Goal: Task Accomplishment & Management: Use online tool/utility

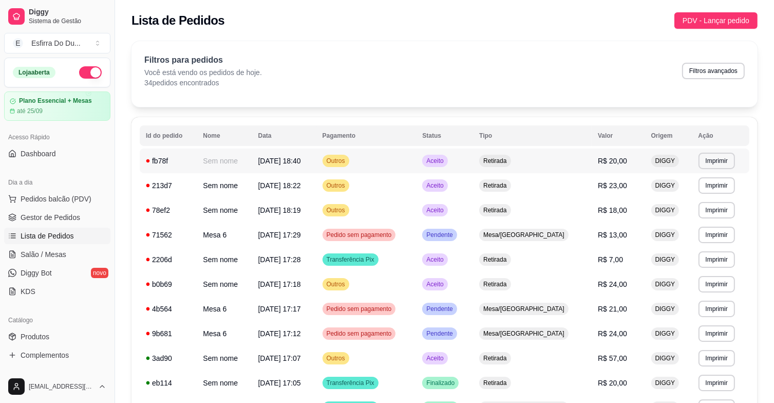
click at [445, 162] on span "Aceito" at bounding box center [434, 161] width 21 height 8
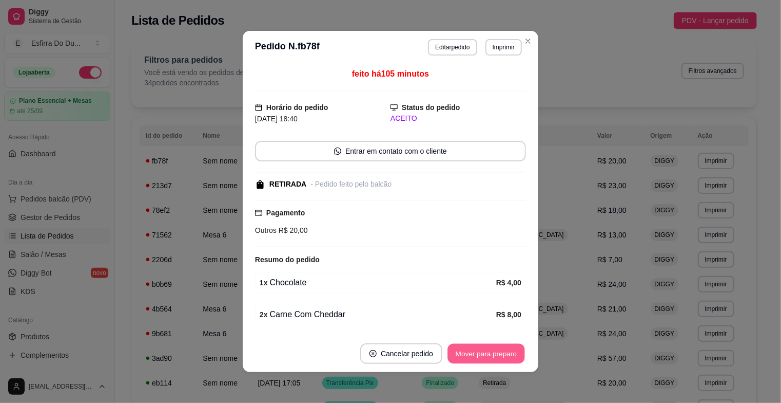
click at [482, 360] on button "Mover para preparo" at bounding box center [486, 354] width 77 height 20
click at [482, 360] on div "Mover para preparo" at bounding box center [487, 353] width 80 height 21
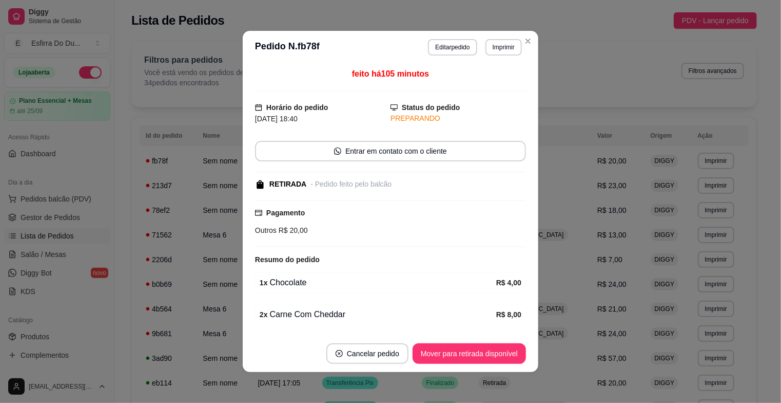
click at [482, 360] on button "Mover para retirada disponível" at bounding box center [469, 353] width 113 height 21
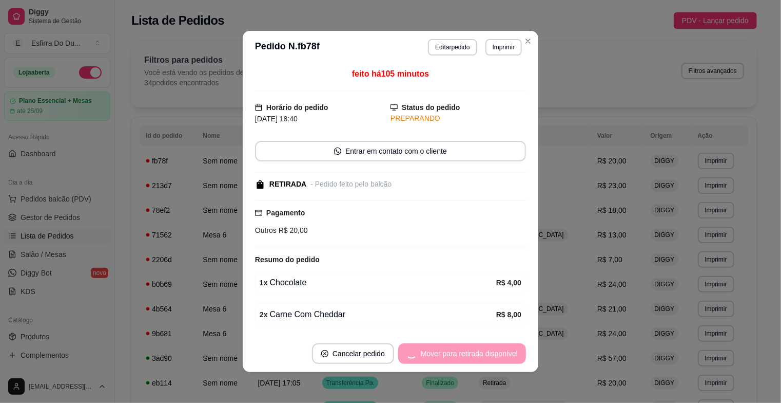
click at [482, 360] on div "Mover para retirada disponível" at bounding box center [462, 353] width 128 height 21
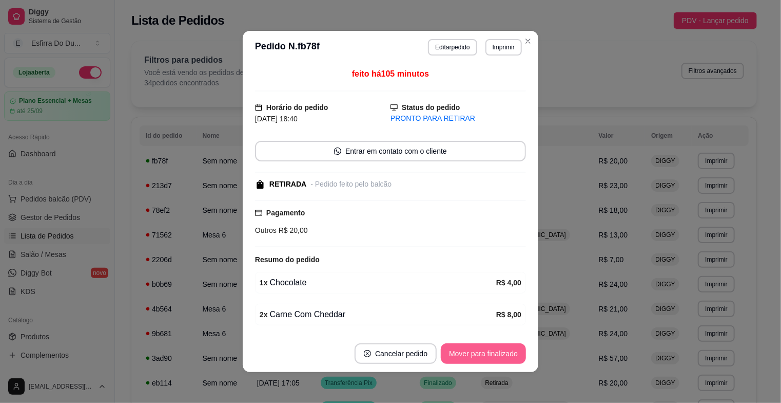
click at [482, 360] on button "Mover para finalizado" at bounding box center [483, 353] width 85 height 21
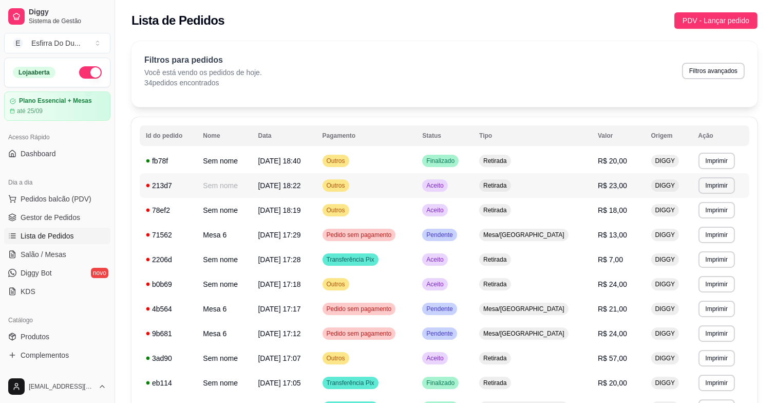
click at [447, 189] on div "Aceito" at bounding box center [434, 185] width 25 height 12
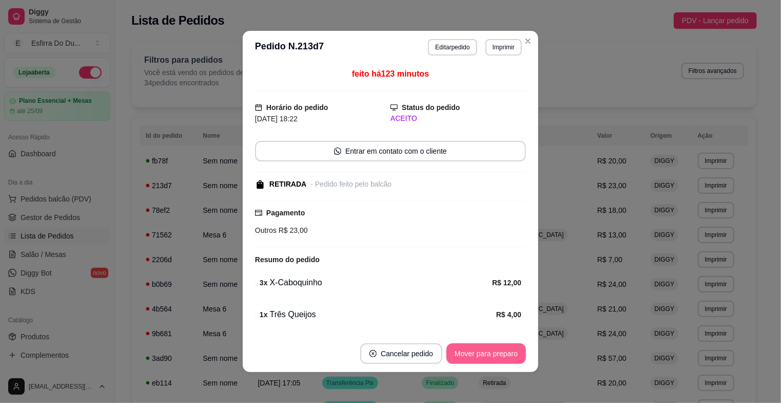
click at [474, 361] on button "Mover para preparo" at bounding box center [487, 353] width 80 height 21
click at [474, 361] on div "Mover para preparo" at bounding box center [479, 353] width 94 height 21
click at [474, 361] on button "Mover para retirada disponível" at bounding box center [469, 354] width 110 height 20
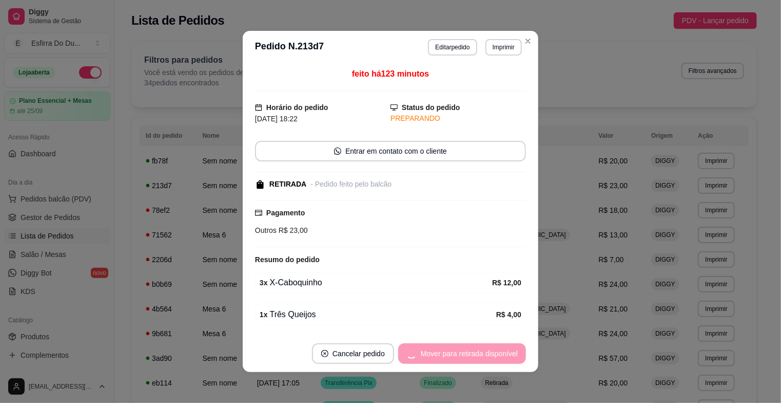
click at [474, 361] on div "Mover para retirada disponível" at bounding box center [462, 353] width 128 height 21
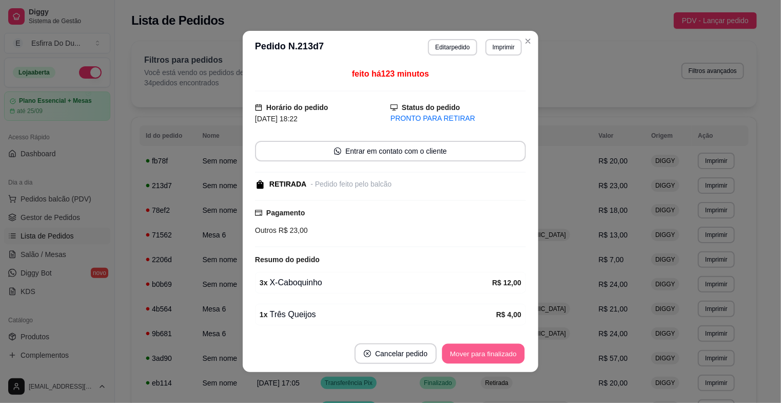
click at [474, 361] on button "Mover para finalizado" at bounding box center [484, 354] width 83 height 20
click at [474, 361] on div "Mover para finalizado" at bounding box center [483, 353] width 85 height 21
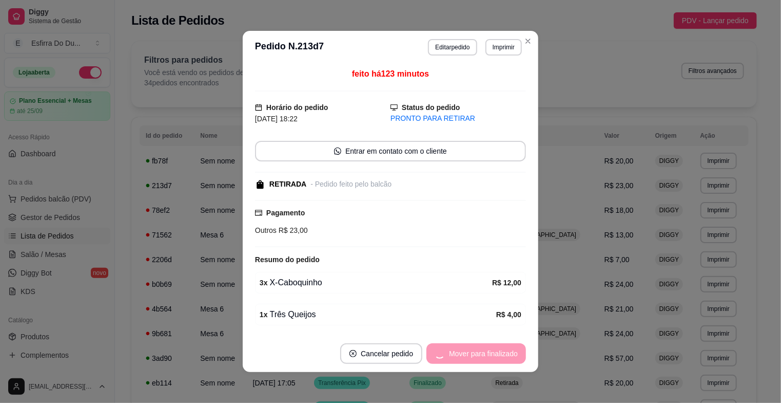
click at [423, 361] on button "Cancelar pedido" at bounding box center [381, 353] width 82 height 21
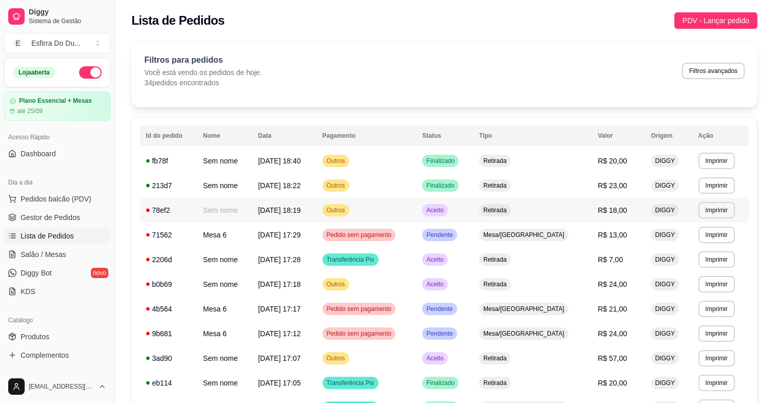
click at [445, 213] on span "Aceito" at bounding box center [434, 210] width 21 height 8
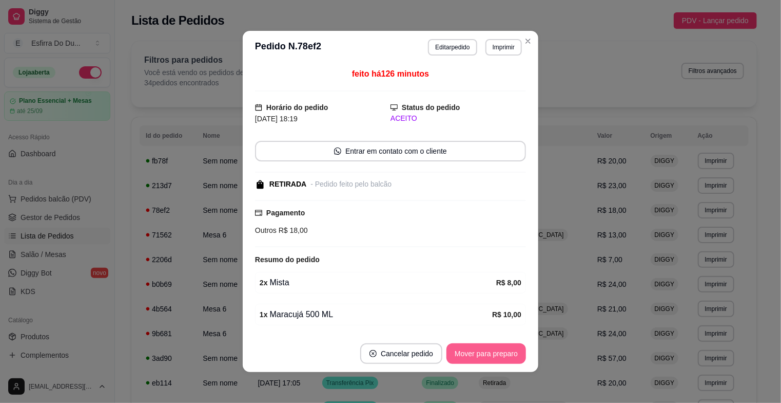
click at [475, 357] on button "Mover para preparo" at bounding box center [487, 353] width 80 height 21
click at [475, 357] on div "Mover para preparo" at bounding box center [487, 353] width 80 height 21
click at [475, 357] on button "Mover para retirada disponível" at bounding box center [469, 354] width 110 height 20
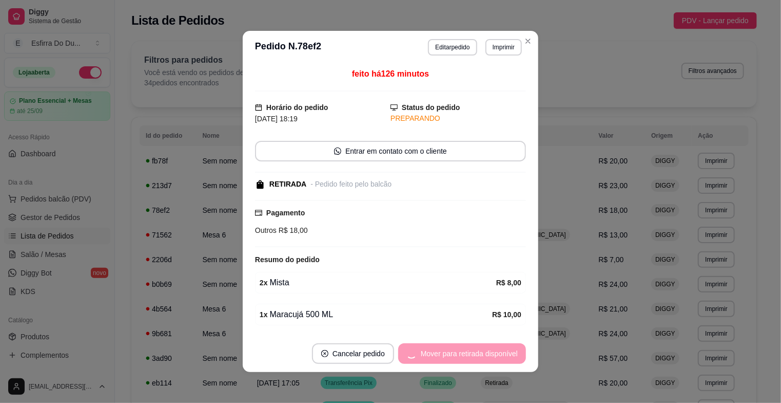
click at [475, 357] on div "Mover para retirada disponível" at bounding box center [462, 353] width 128 height 21
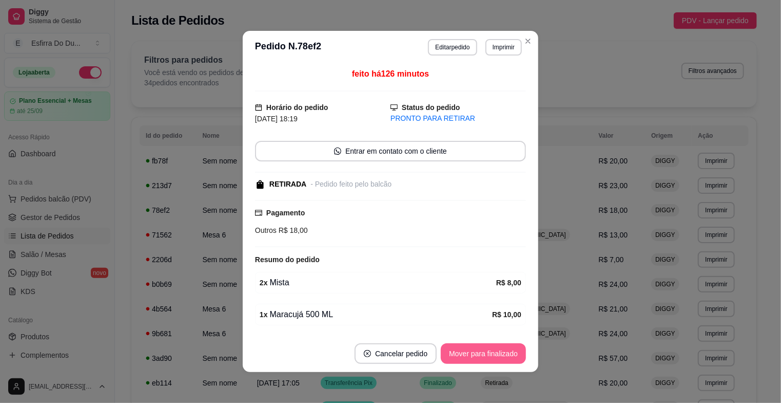
click at [475, 357] on button "Mover para finalizado" at bounding box center [483, 353] width 85 height 21
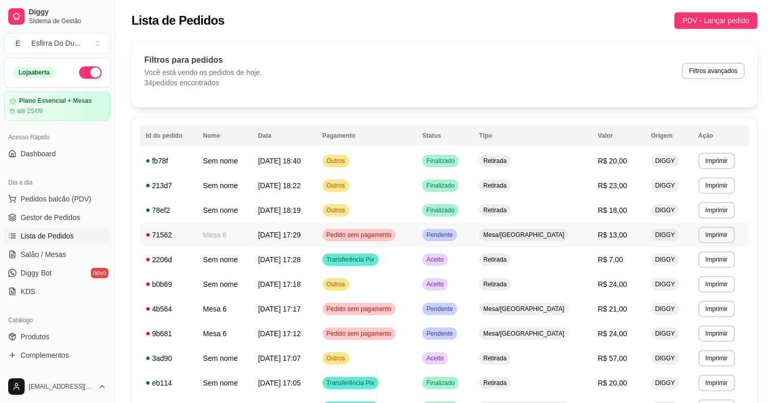
click at [454, 236] on span "Pendente" at bounding box center [439, 235] width 30 height 8
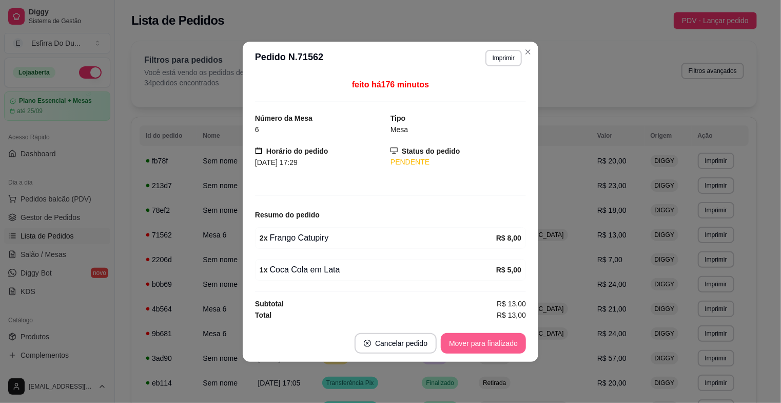
click at [488, 347] on button "Mover para finalizado" at bounding box center [483, 343] width 85 height 21
click at [488, 347] on div "Mover para finalizado" at bounding box center [477, 343] width 100 height 21
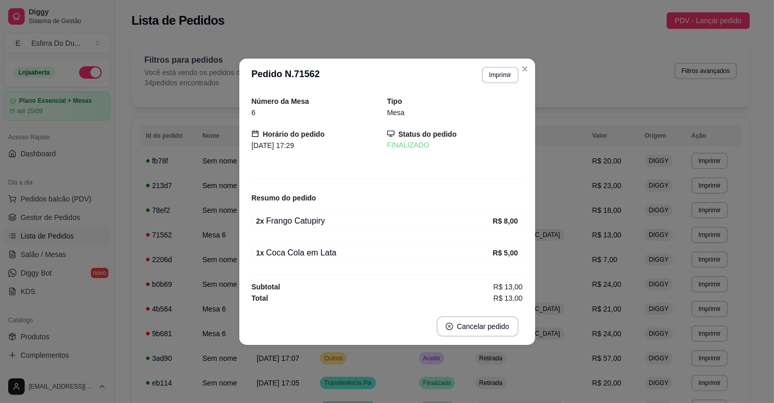
click at [469, 347] on td "Aceito" at bounding box center [441, 358] width 56 height 25
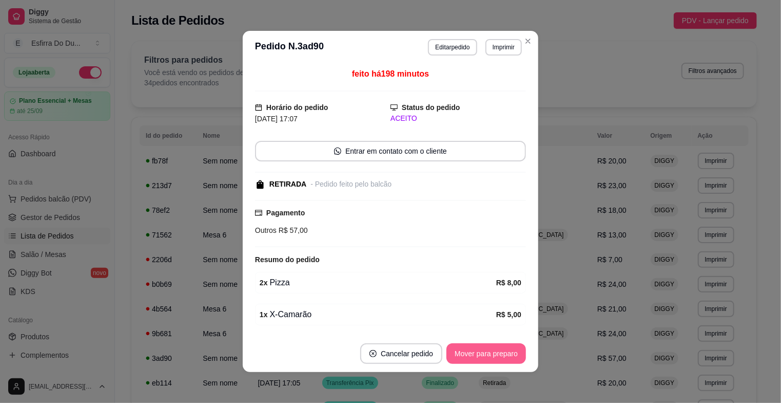
click at [478, 350] on button "Mover para preparo" at bounding box center [487, 353] width 80 height 21
click at [478, 350] on div "Mover para preparo" at bounding box center [479, 353] width 94 height 21
click at [478, 350] on button "Mover para retirada disponível" at bounding box center [469, 354] width 110 height 20
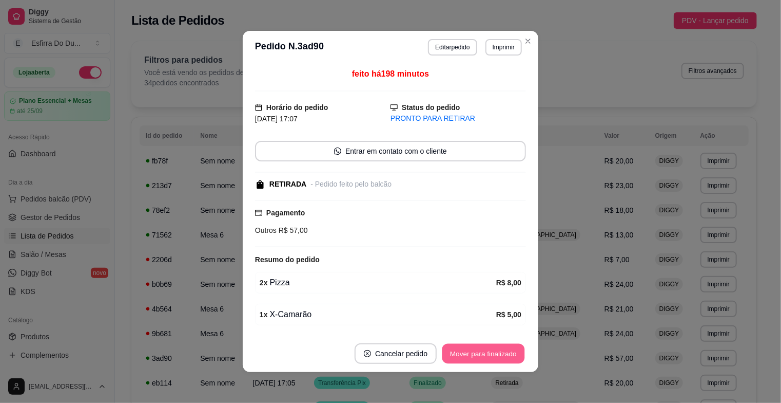
click at [478, 350] on button "Mover para finalizado" at bounding box center [484, 354] width 83 height 20
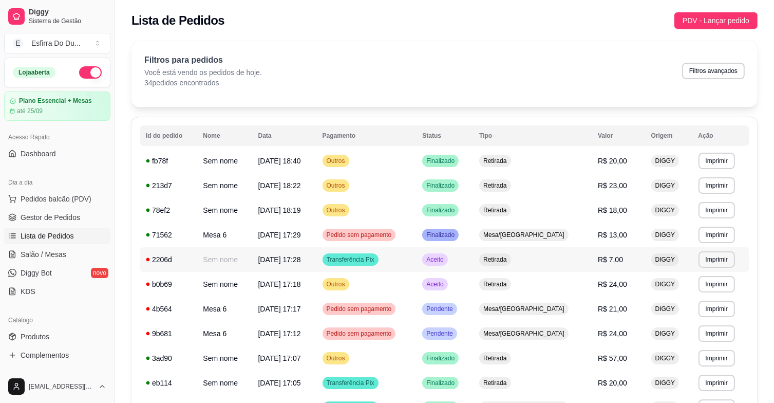
click at [447, 256] on div "Aceito" at bounding box center [434, 259] width 25 height 12
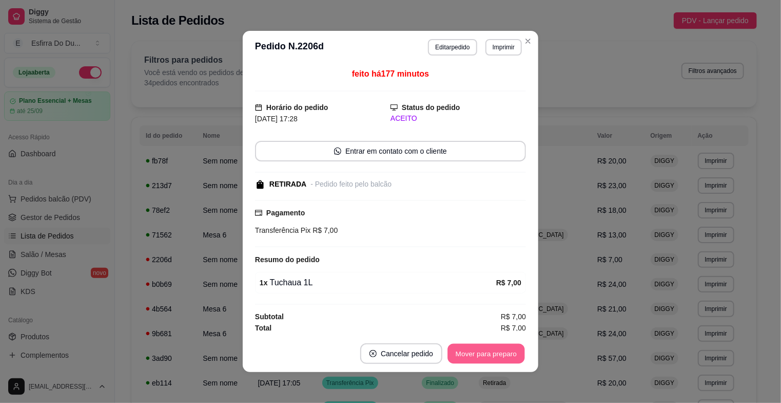
click at [466, 352] on button "Mover para preparo" at bounding box center [486, 354] width 77 height 20
click at [466, 352] on button "Mover para retirada disponível" at bounding box center [469, 354] width 110 height 20
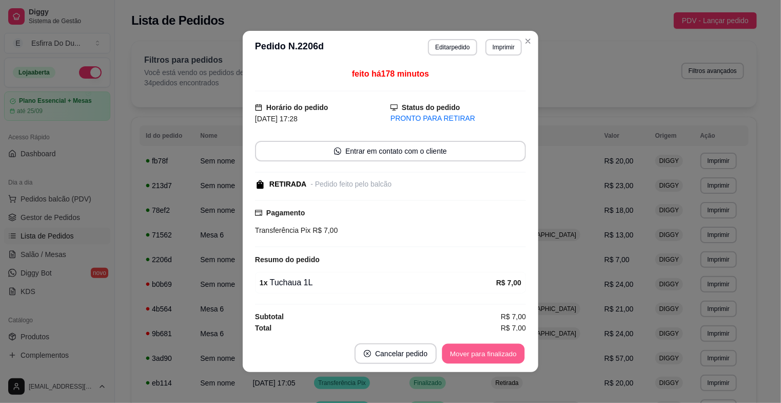
click at [466, 352] on button "Mover para finalizado" at bounding box center [484, 354] width 83 height 20
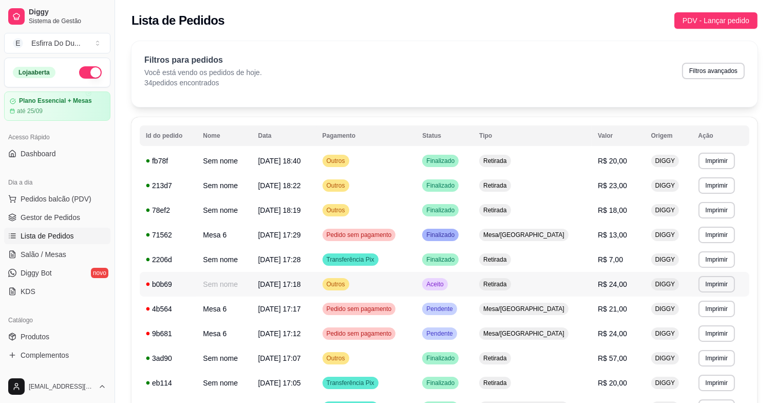
click at [445, 281] on span "Aceito" at bounding box center [434, 284] width 21 height 8
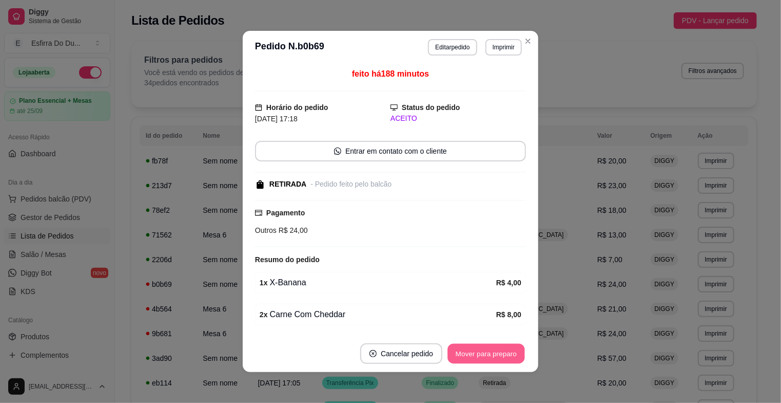
click at [460, 351] on button "Mover para preparo" at bounding box center [486, 354] width 77 height 20
click at [460, 349] on button "Mover para retirada disponível" at bounding box center [469, 353] width 113 height 21
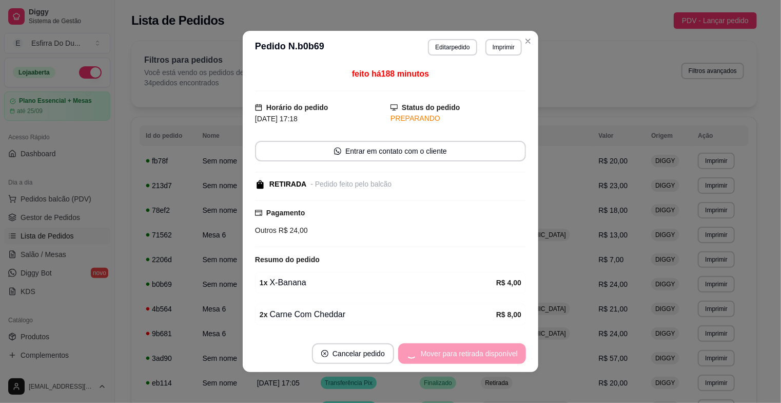
click at [460, 349] on div "Mover para retirada disponível" at bounding box center [462, 353] width 128 height 21
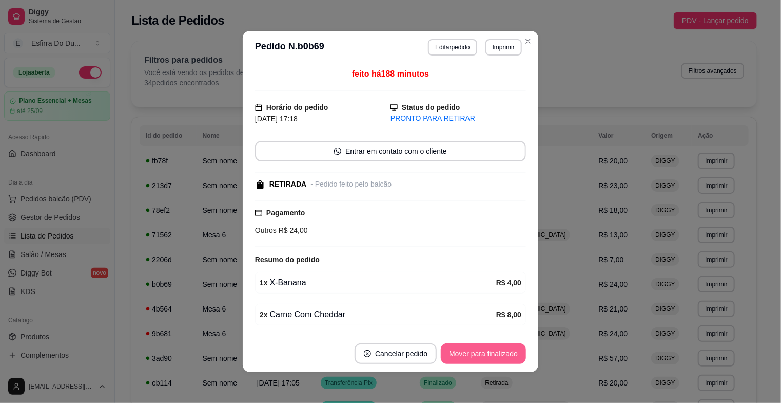
click at [460, 349] on button "Mover para finalizado" at bounding box center [483, 353] width 85 height 21
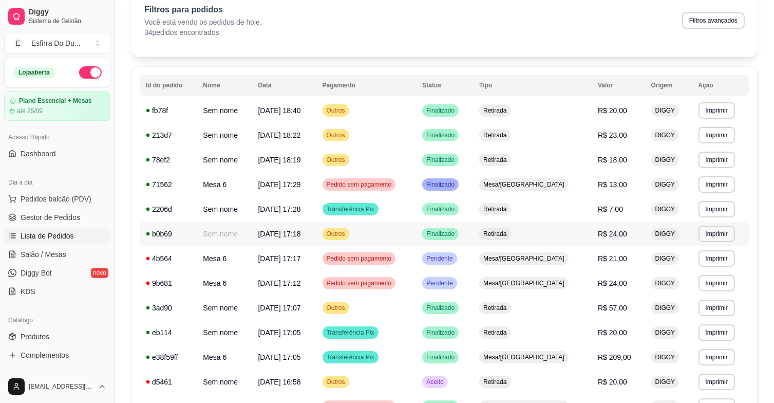
scroll to position [51, 0]
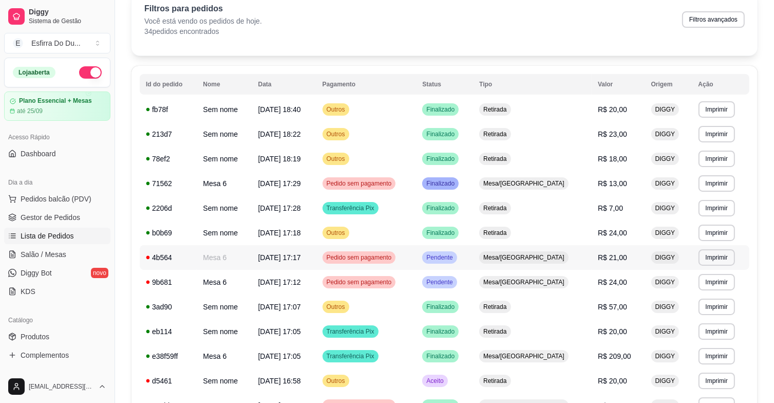
click at [454, 258] on span "Pendente" at bounding box center [439, 257] width 30 height 8
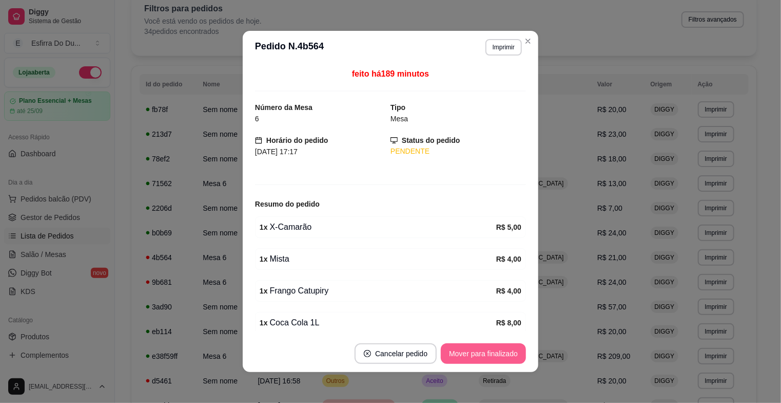
click at [472, 355] on button "Mover para finalizado" at bounding box center [483, 353] width 85 height 21
click at [472, 355] on div "Mover para finalizado" at bounding box center [477, 353] width 100 height 21
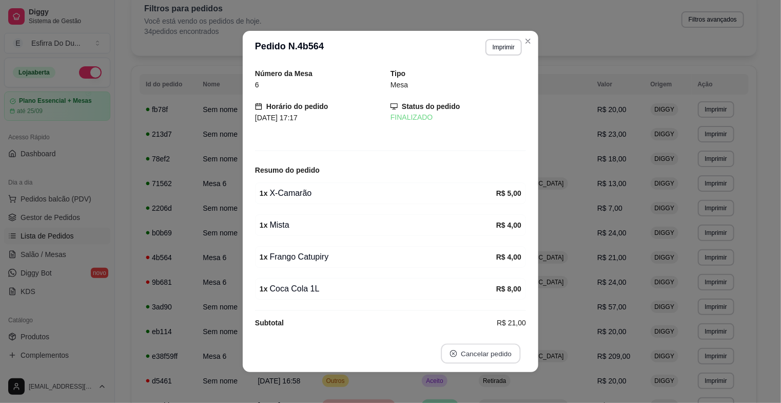
click at [472, 355] on button "Cancelar pedido" at bounding box center [481, 354] width 80 height 20
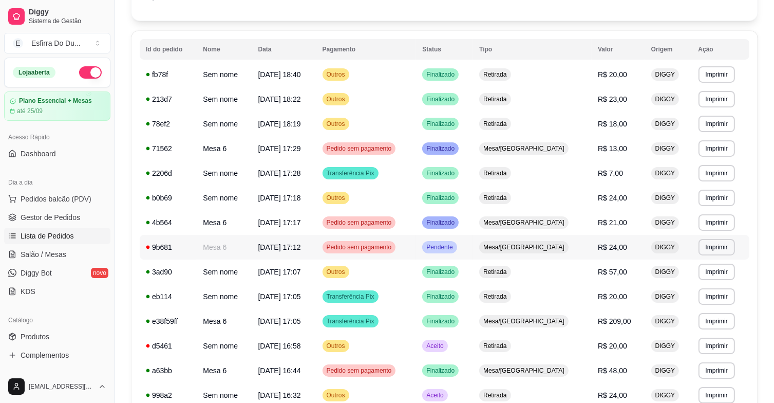
scroll to position [103, 0]
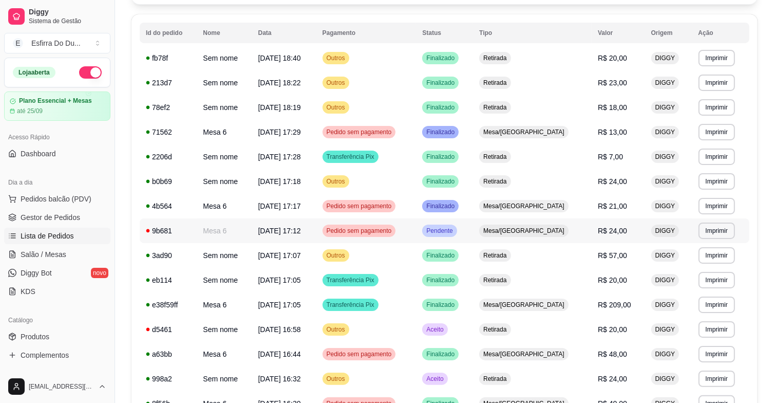
click at [454, 233] on span "Pendente" at bounding box center [439, 230] width 30 height 8
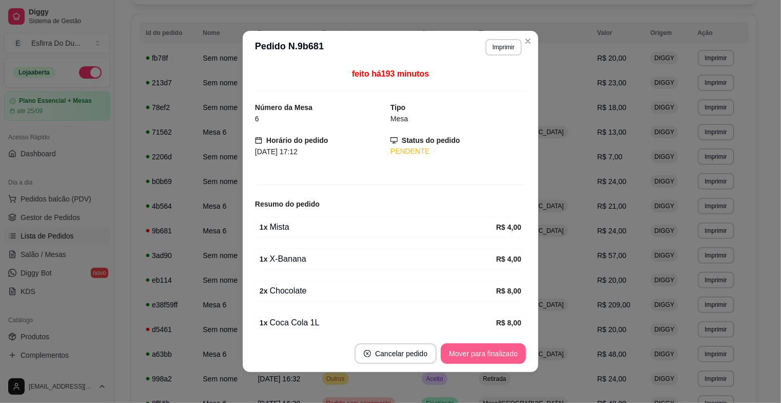
click at [488, 349] on button "Mover para finalizado" at bounding box center [483, 353] width 85 height 21
click at [488, 349] on div "Mover para finalizado" at bounding box center [477, 353] width 100 height 21
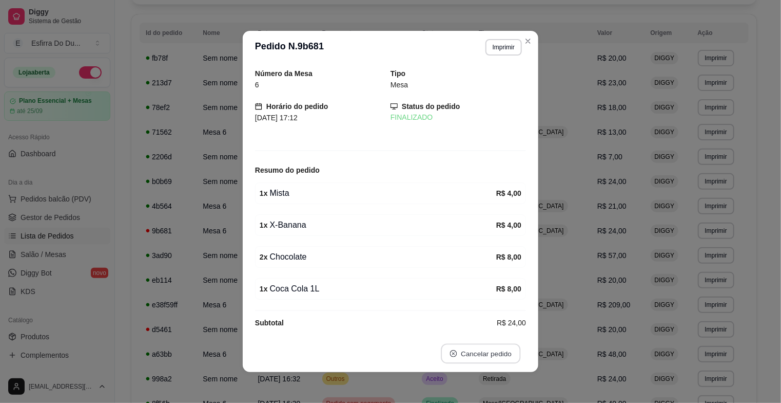
click at [488, 349] on button "Cancelar pedido" at bounding box center [481, 354] width 80 height 20
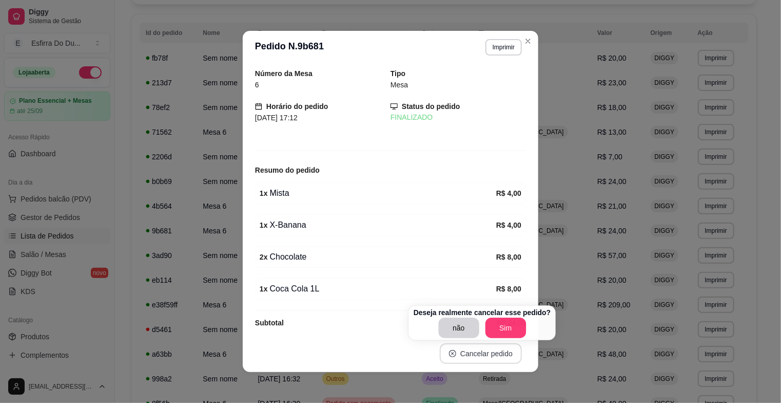
click at [488, 349] on button "Cancelar pedido" at bounding box center [481, 353] width 82 height 21
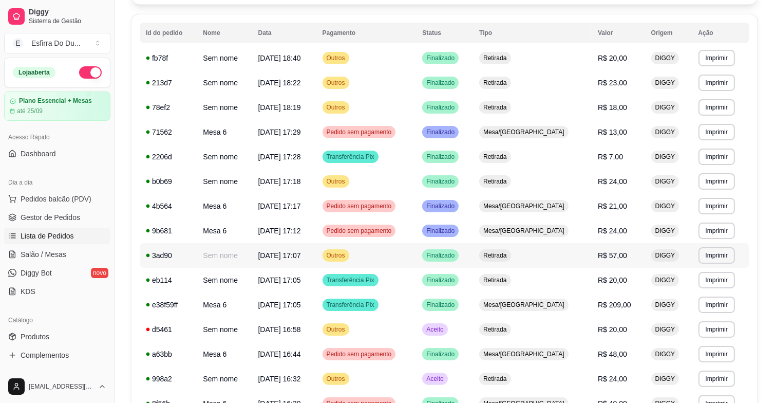
click at [459, 259] on div "Finalizado" at bounding box center [440, 255] width 36 height 12
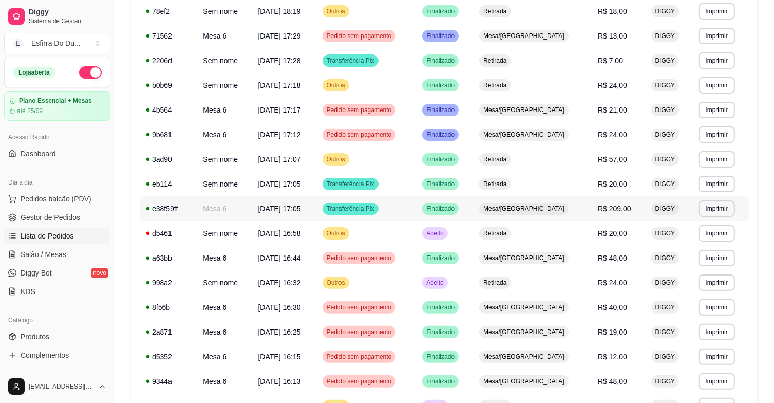
scroll to position [205, 0]
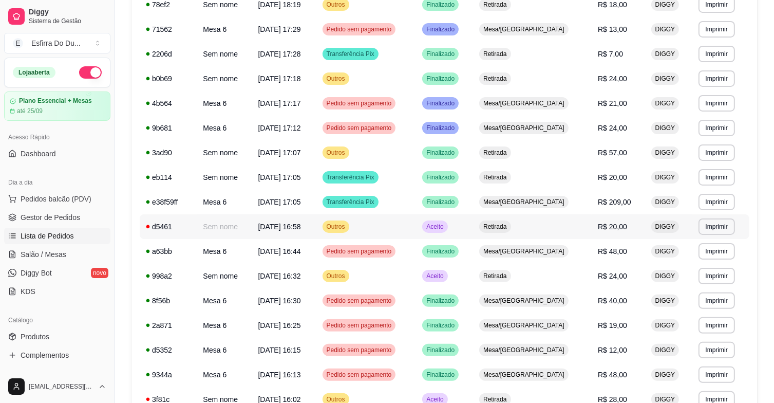
click at [447, 221] on div "Aceito" at bounding box center [434, 226] width 25 height 12
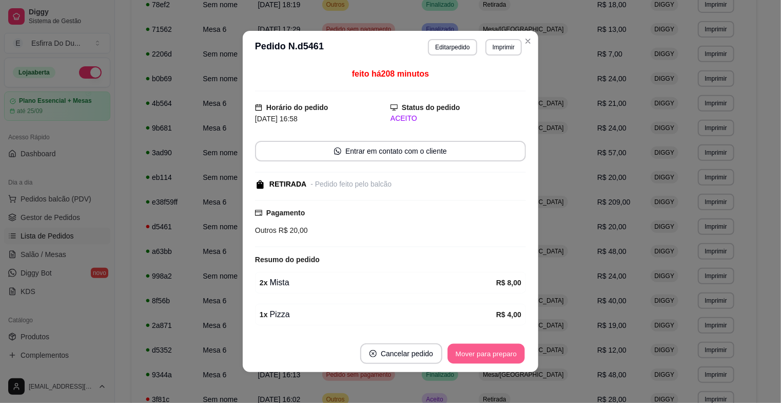
click at [470, 351] on button "Mover para preparo" at bounding box center [486, 354] width 77 height 20
click at [470, 351] on div "Mover para preparo" at bounding box center [487, 353] width 80 height 21
click at [470, 351] on button "Mover para retirada disponível" at bounding box center [469, 353] width 113 height 21
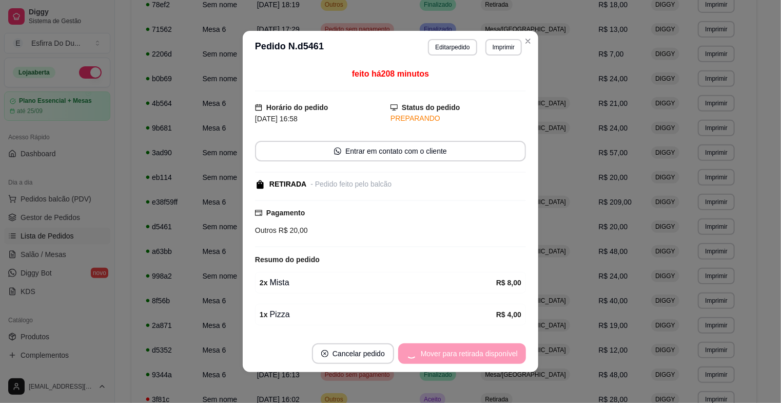
click at [470, 351] on div "Mover para retirada disponível" at bounding box center [462, 353] width 128 height 21
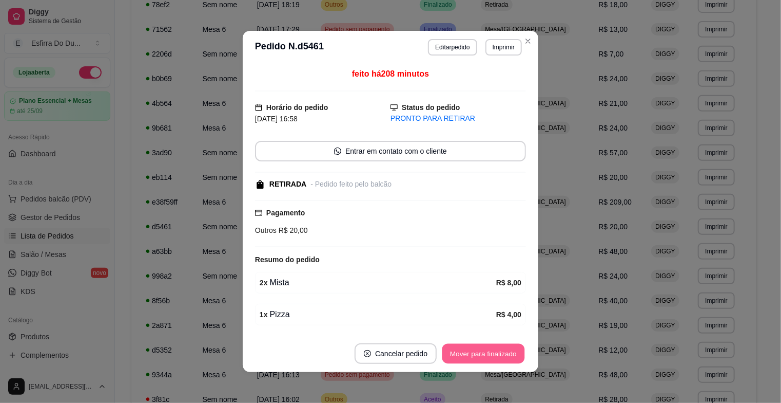
click at [470, 351] on button "Mover para finalizado" at bounding box center [484, 354] width 83 height 20
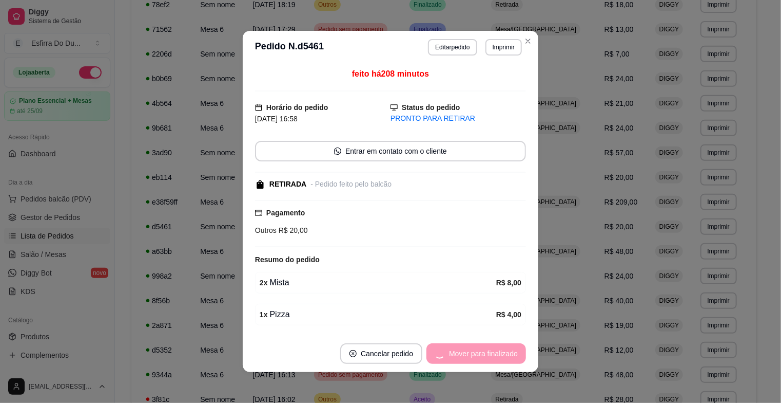
click at [470, 351] on div "Mover para finalizado" at bounding box center [477, 353] width 100 height 21
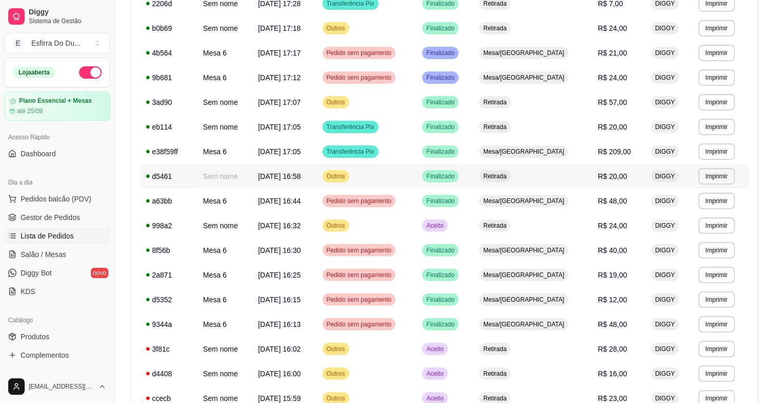
scroll to position [257, 0]
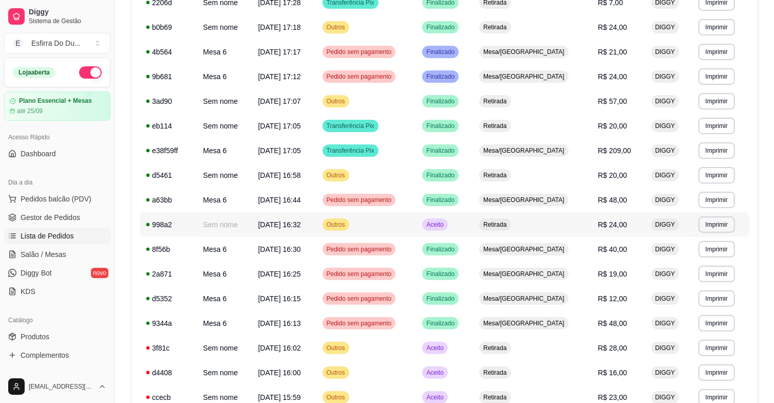
click at [445, 226] on span "Aceito" at bounding box center [434, 224] width 21 height 8
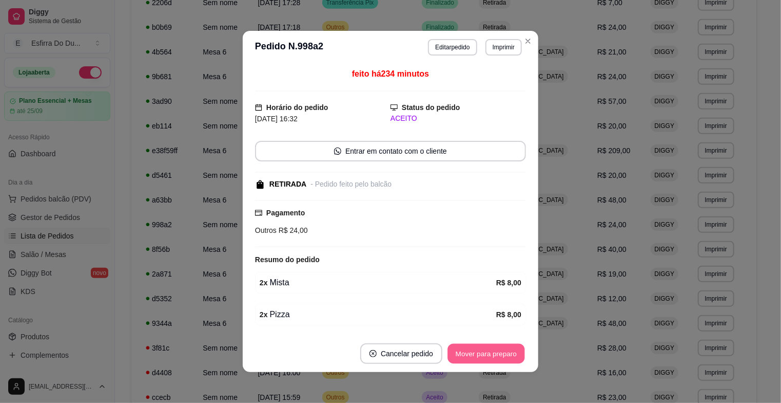
click at [471, 351] on button "Mover para preparo" at bounding box center [486, 354] width 77 height 20
click at [471, 351] on button "Mover para retirada disponível" at bounding box center [469, 353] width 113 height 21
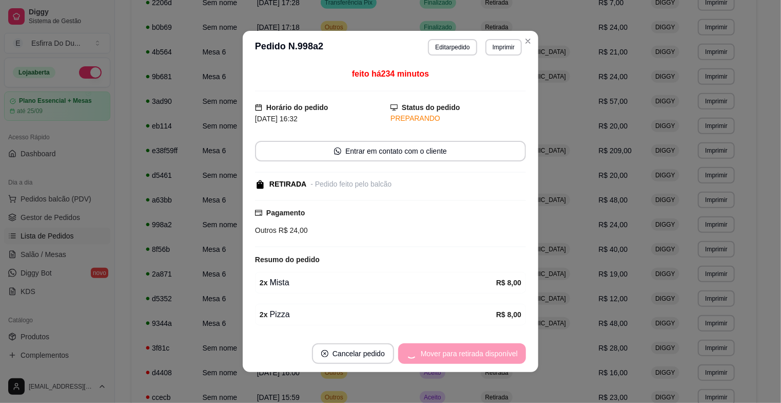
click at [471, 351] on div "Mover para retirada disponível" at bounding box center [462, 353] width 128 height 21
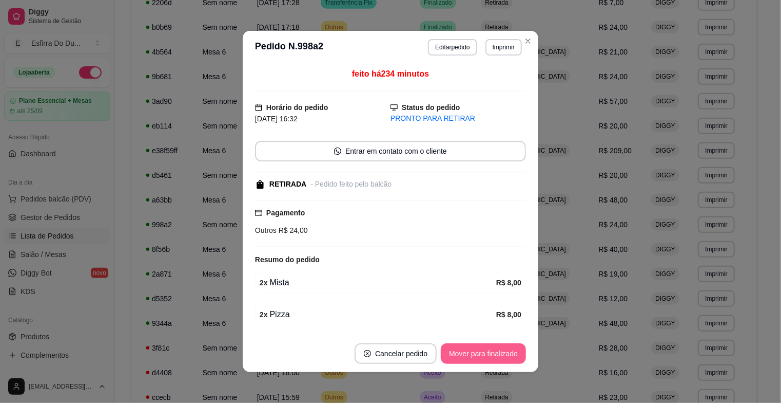
click at [471, 351] on button "Mover para finalizado" at bounding box center [483, 353] width 85 height 21
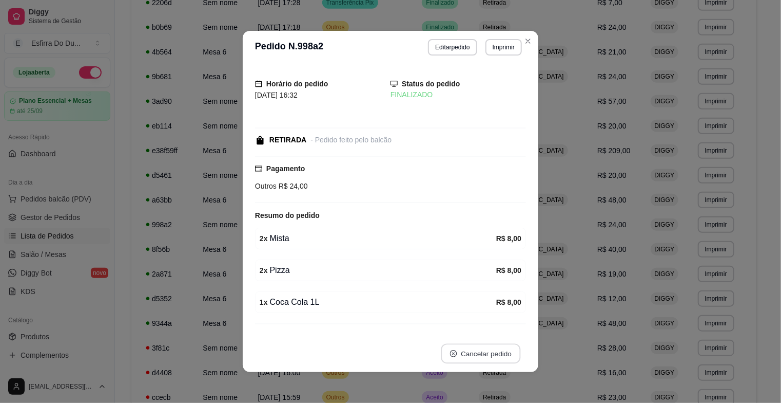
click at [471, 351] on button "Cancelar pedido" at bounding box center [481, 354] width 80 height 20
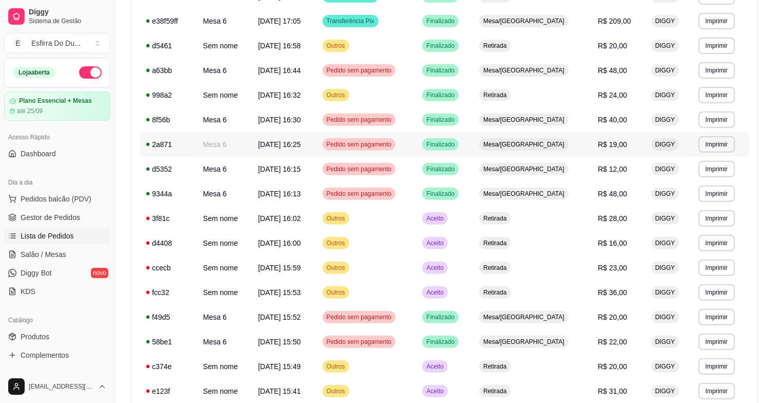
scroll to position [411, 0]
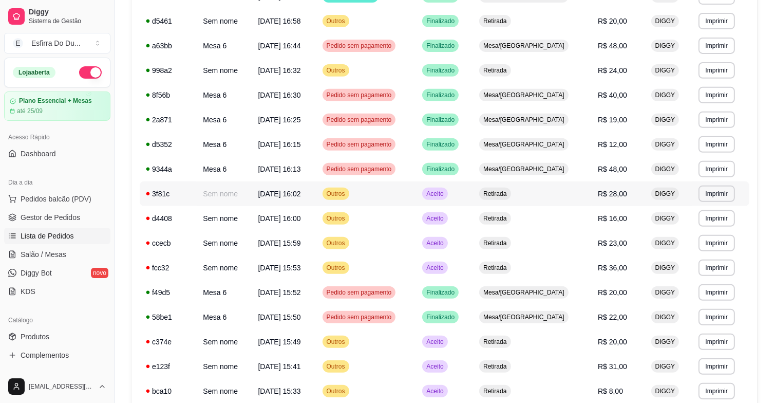
click at [445, 197] on span "Aceito" at bounding box center [434, 193] width 21 height 8
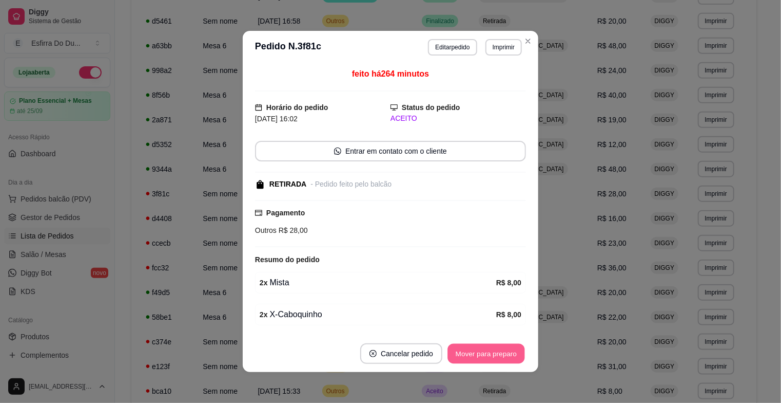
click at [471, 358] on button "Mover para preparo" at bounding box center [486, 354] width 77 height 20
click at [471, 358] on div "Mover para preparo" at bounding box center [479, 353] width 94 height 21
click at [471, 358] on button "Mover para retirada disponível" at bounding box center [469, 353] width 113 height 21
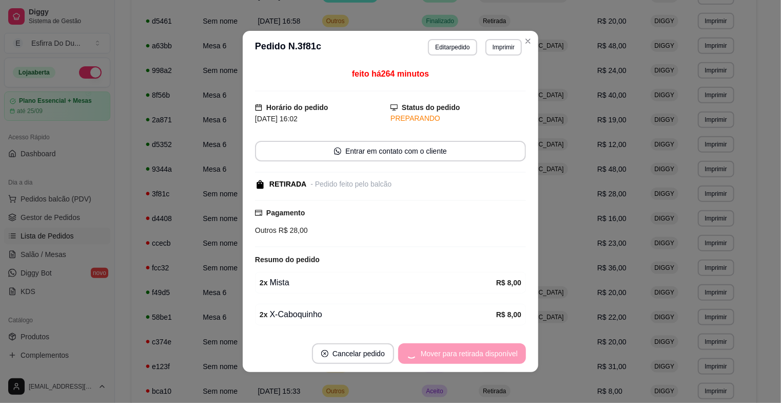
click at [471, 358] on div "Mover para retirada disponível" at bounding box center [462, 353] width 128 height 21
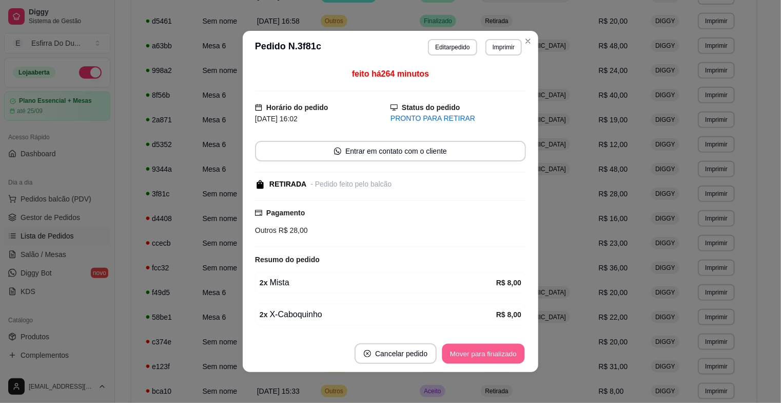
click at [471, 358] on button "Mover para finalizado" at bounding box center [484, 354] width 83 height 20
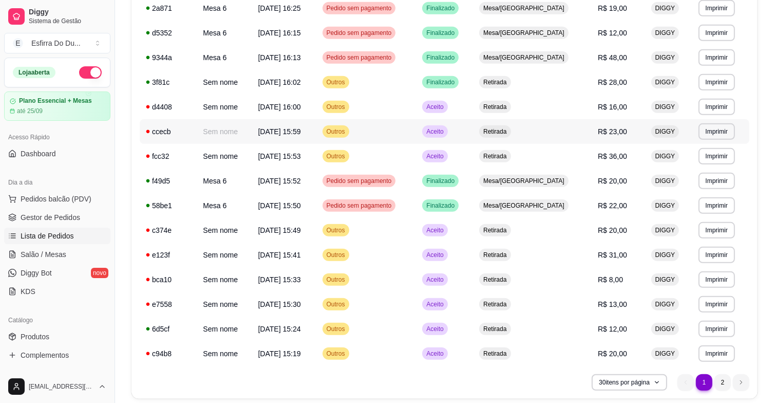
scroll to position [559, 0]
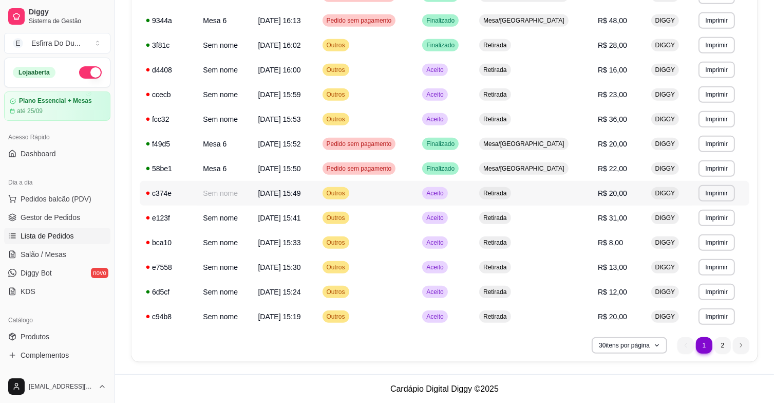
click at [445, 193] on span "Aceito" at bounding box center [434, 193] width 21 height 8
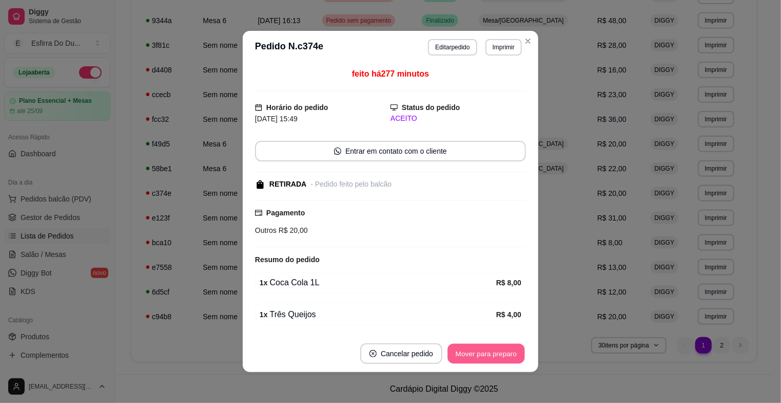
click at [471, 355] on button "Mover para preparo" at bounding box center [486, 354] width 77 height 20
click at [471, 355] on div "Mover para preparo" at bounding box center [479, 353] width 94 height 21
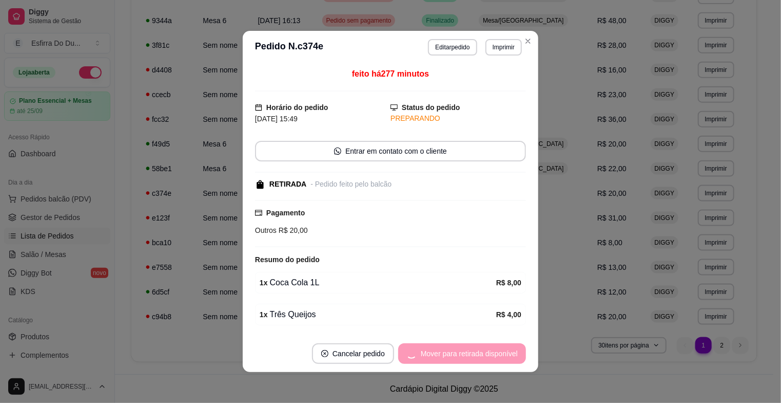
click at [471, 355] on div "Mover para retirada disponível" at bounding box center [462, 353] width 128 height 21
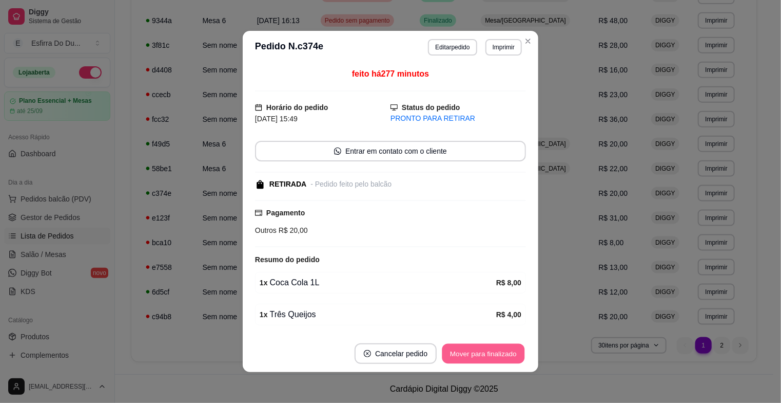
click at [471, 355] on button "Mover para finalizado" at bounding box center [484, 354] width 83 height 20
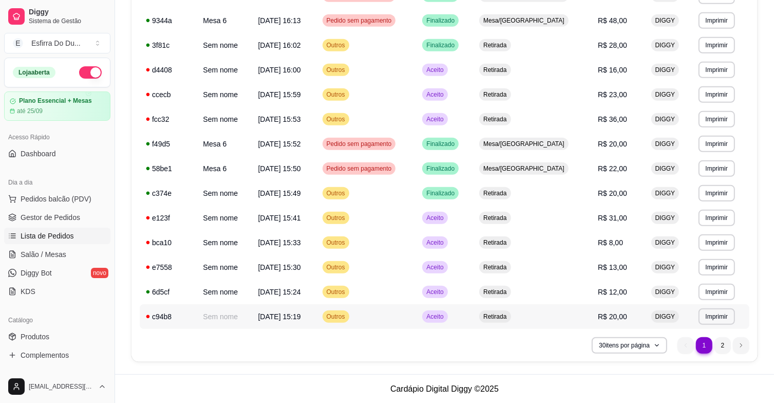
click at [445, 316] on span "Aceito" at bounding box center [434, 316] width 21 height 8
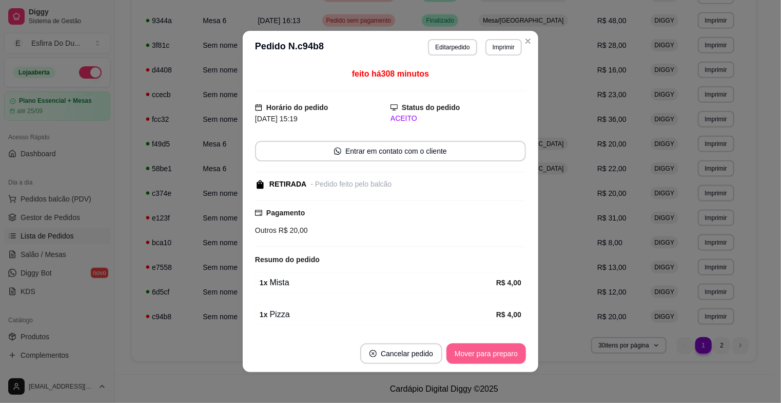
click at [476, 360] on button "Mover para preparo" at bounding box center [487, 353] width 80 height 21
click at [476, 360] on div "Mover para preparo" at bounding box center [479, 353] width 94 height 21
click at [476, 360] on button "Mover para retirada disponível" at bounding box center [469, 353] width 113 height 21
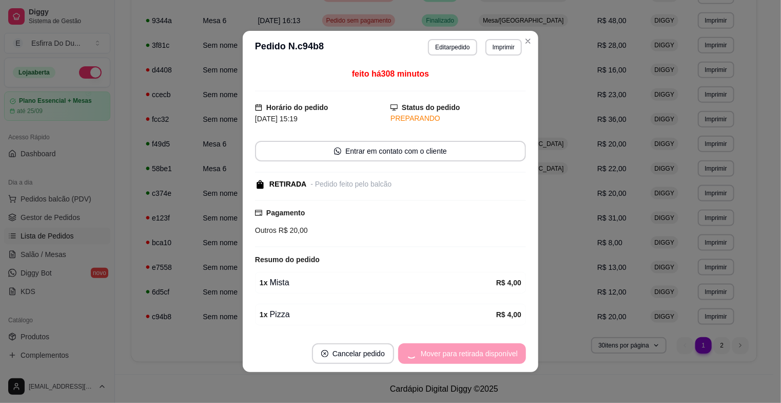
click at [476, 359] on div "Mover para retirada disponível" at bounding box center [462, 353] width 128 height 21
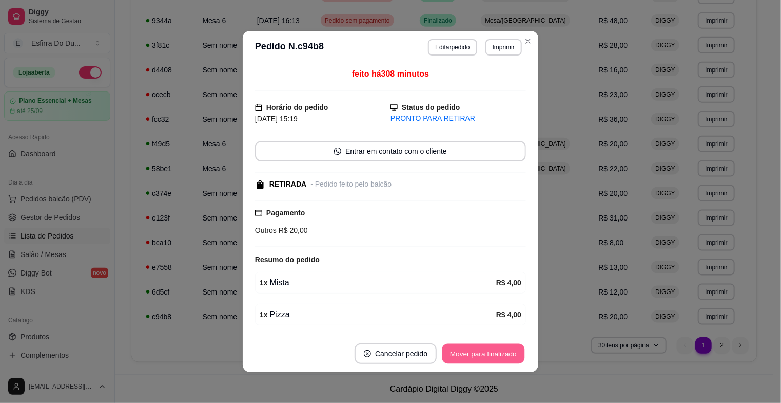
click at [476, 358] on button "Mover para finalizado" at bounding box center [484, 354] width 83 height 20
click at [476, 358] on div "Mover para finalizado" at bounding box center [483, 353] width 85 height 21
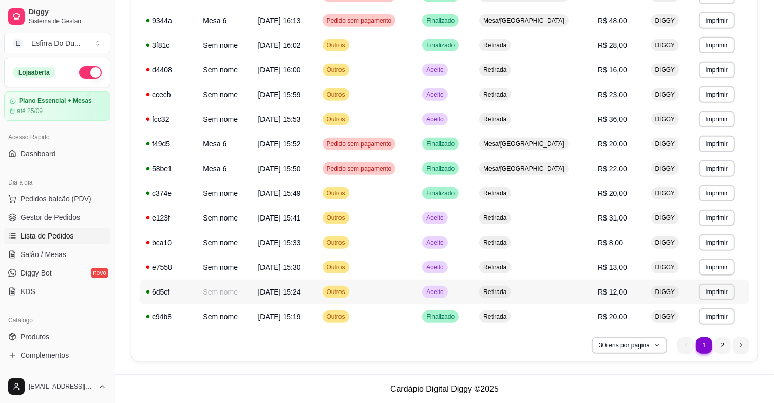
click at [447, 296] on div "Aceito" at bounding box center [434, 291] width 25 height 12
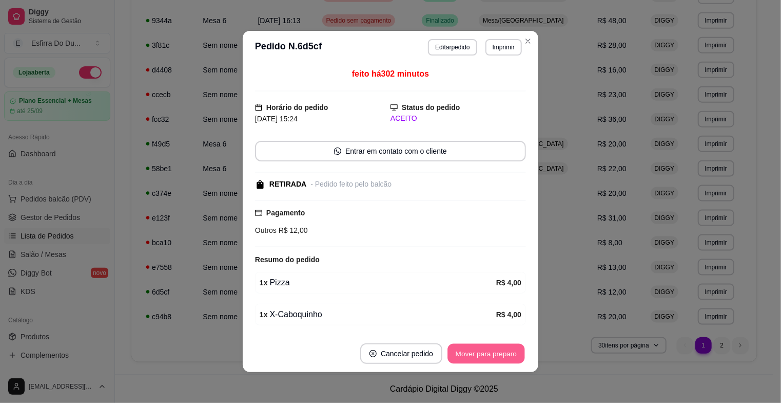
click at [471, 357] on button "Mover para preparo" at bounding box center [486, 354] width 77 height 20
click at [471, 357] on div "Mover para preparo" at bounding box center [487, 353] width 80 height 21
click at [471, 357] on button "Mover para retirada disponível" at bounding box center [469, 353] width 113 height 21
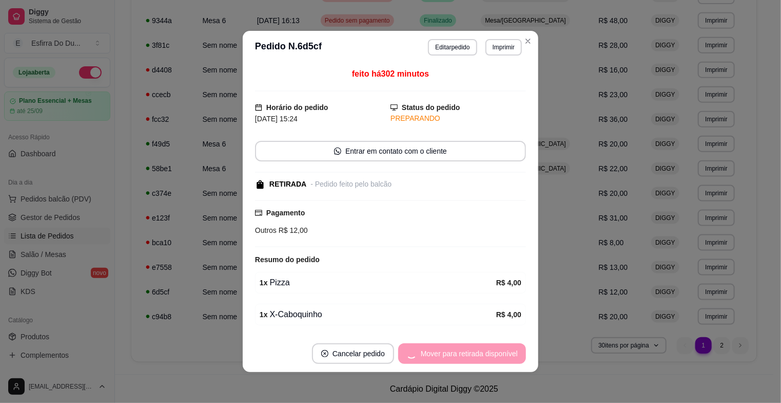
click at [471, 357] on div "Mover para retirada disponível" at bounding box center [462, 353] width 128 height 21
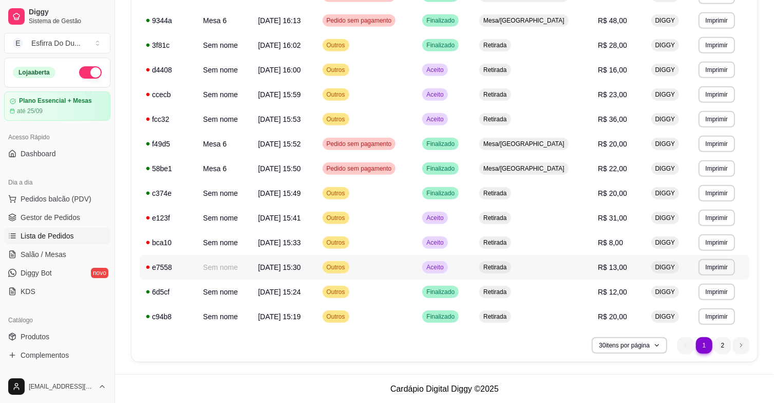
click at [445, 269] on span "Aceito" at bounding box center [434, 267] width 21 height 8
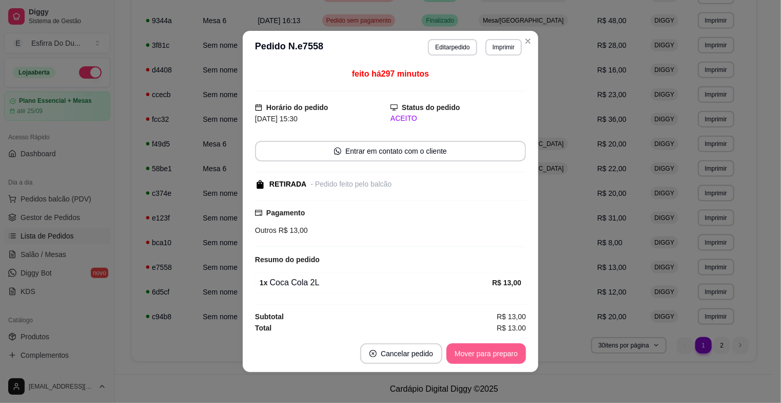
click at [484, 344] on button "Mover para preparo" at bounding box center [487, 353] width 80 height 21
click at [483, 343] on div "Mover para preparo" at bounding box center [479, 353] width 94 height 21
click at [481, 343] on button "Mover para retirada disponível" at bounding box center [469, 353] width 113 height 21
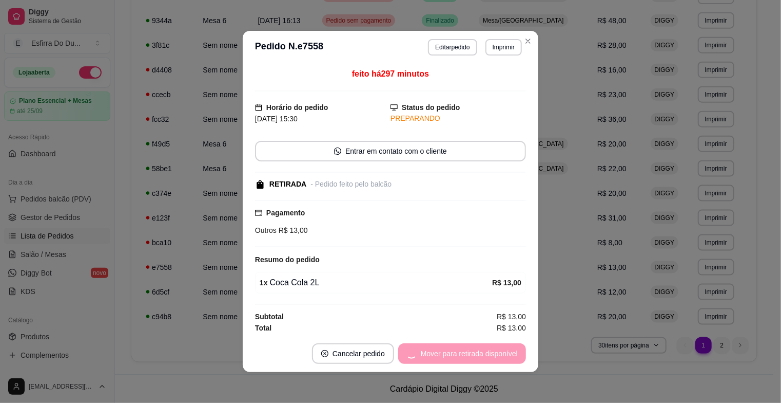
click at [481, 343] on div "Mover para retirada disponível" at bounding box center [462, 353] width 128 height 21
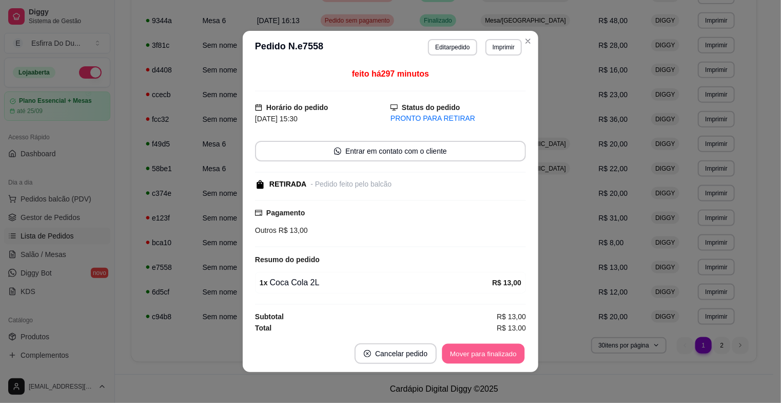
click at [481, 344] on button "Mover para finalizado" at bounding box center [484, 354] width 83 height 20
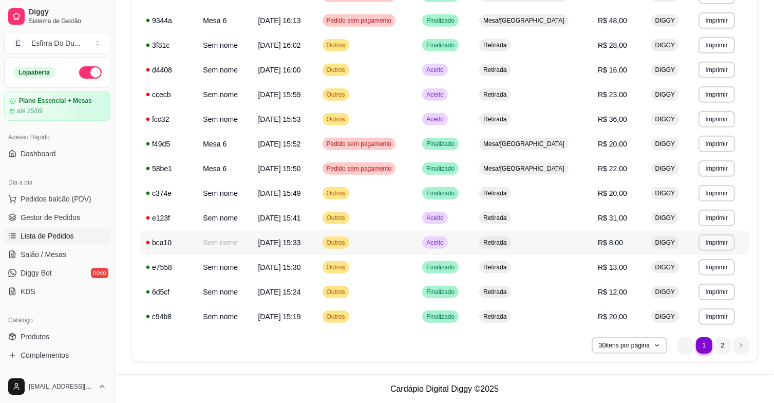
click at [447, 246] on div "Aceito" at bounding box center [434, 242] width 25 height 12
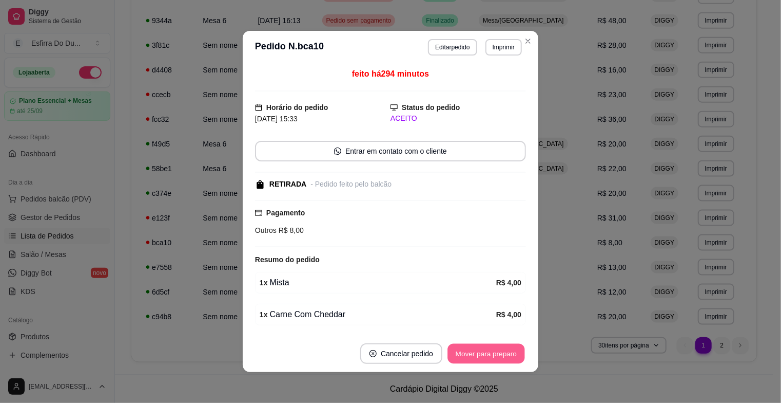
click at [468, 353] on button "Mover para preparo" at bounding box center [486, 354] width 77 height 20
click at [468, 353] on div "Mover para preparo" at bounding box center [479, 353] width 94 height 21
click at [467, 354] on div "Mover para retirada disponível" at bounding box center [462, 353] width 128 height 21
click at [467, 354] on button "Mover para finalizado" at bounding box center [483, 353] width 85 height 21
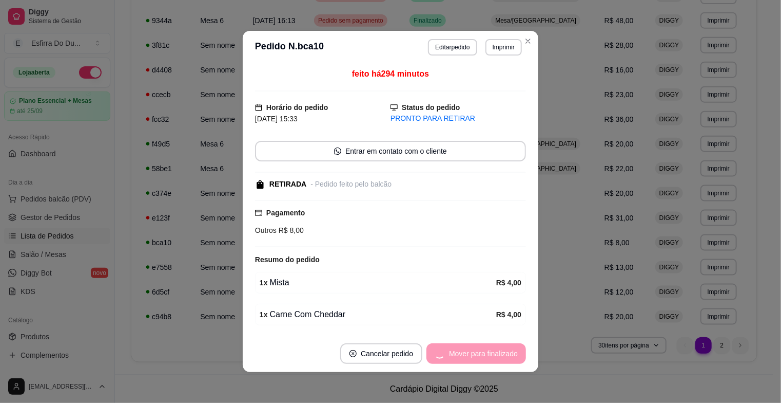
click at [467, 354] on div "Mover para finalizado" at bounding box center [477, 353] width 100 height 21
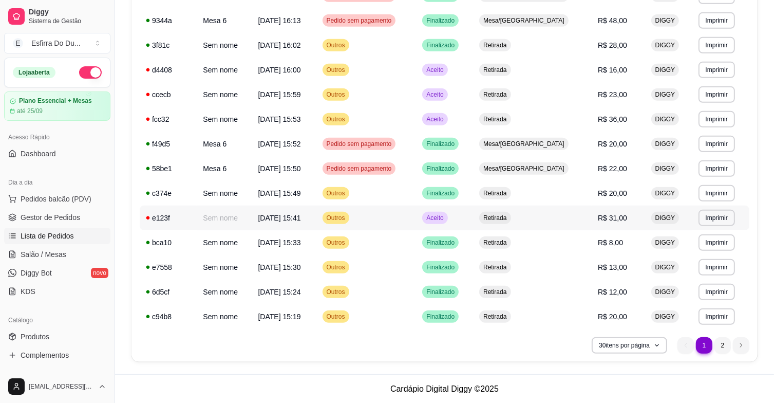
click at [447, 221] on div "Aceito" at bounding box center [434, 218] width 25 height 12
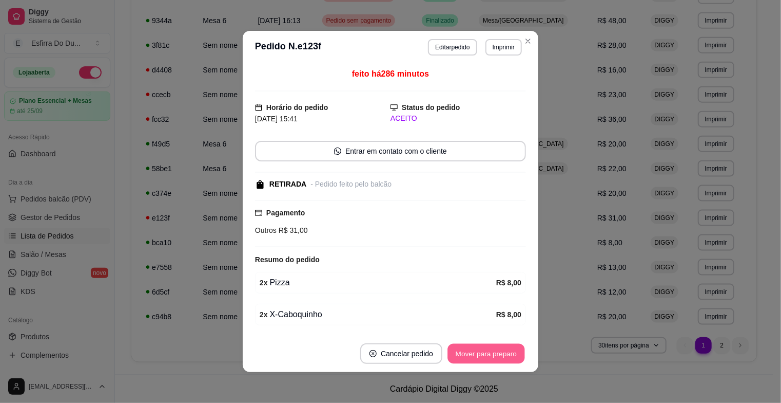
click at [477, 350] on button "Mover para preparo" at bounding box center [486, 354] width 77 height 20
click at [477, 350] on div "Mover para preparo" at bounding box center [479, 353] width 94 height 21
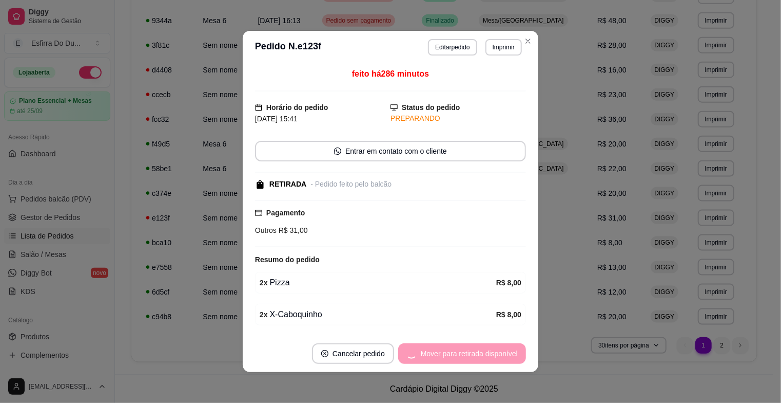
click at [477, 350] on div "Mover para retirada disponível" at bounding box center [462, 353] width 128 height 21
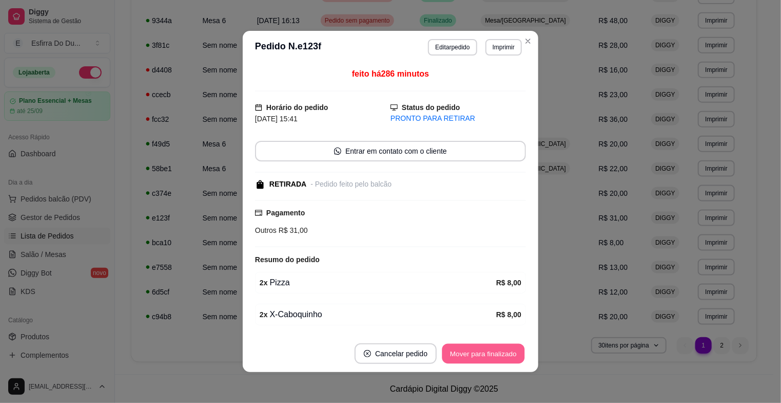
click at [476, 350] on button "Mover para finalizado" at bounding box center [484, 354] width 83 height 20
click at [476, 350] on div "Mover para finalizado" at bounding box center [483, 353] width 85 height 21
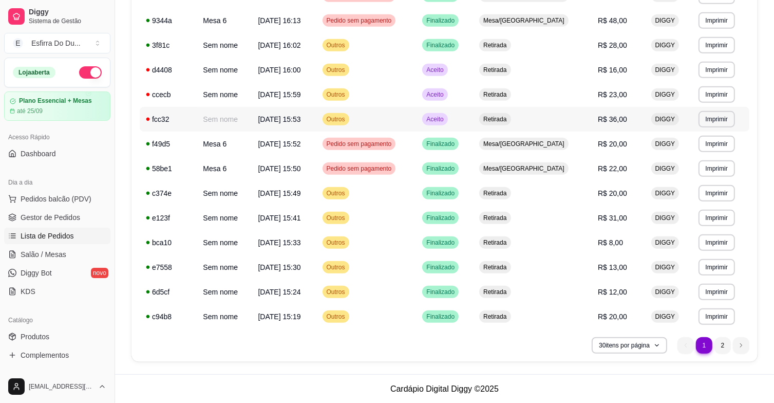
click at [445, 118] on span "Aceito" at bounding box center [434, 119] width 21 height 8
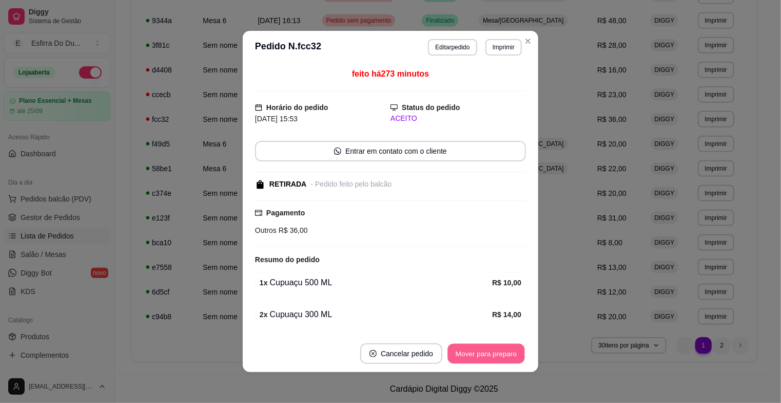
click at [474, 354] on button "Mover para preparo" at bounding box center [486, 354] width 77 height 20
click at [474, 354] on div "Mover para preparo" at bounding box center [479, 353] width 94 height 21
click at [474, 354] on button "Mover para retirada disponível" at bounding box center [469, 354] width 110 height 20
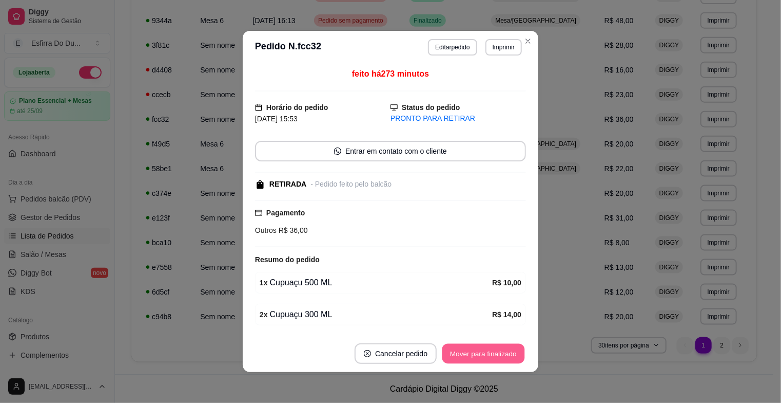
click at [468, 350] on button "Mover para finalizado" at bounding box center [484, 354] width 83 height 20
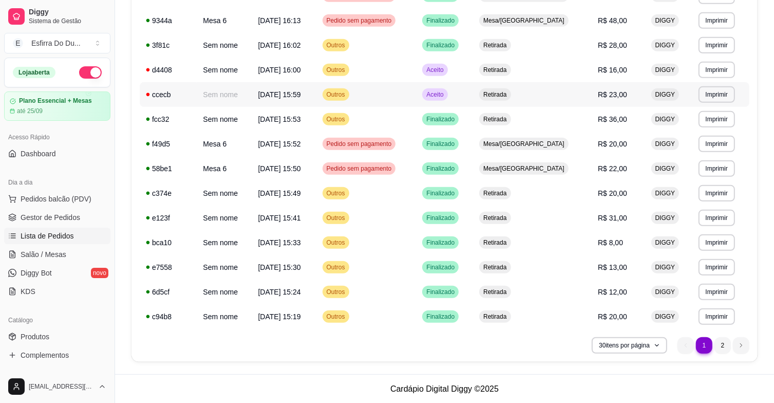
click at [462, 101] on td "Aceito" at bounding box center [444, 94] width 57 height 25
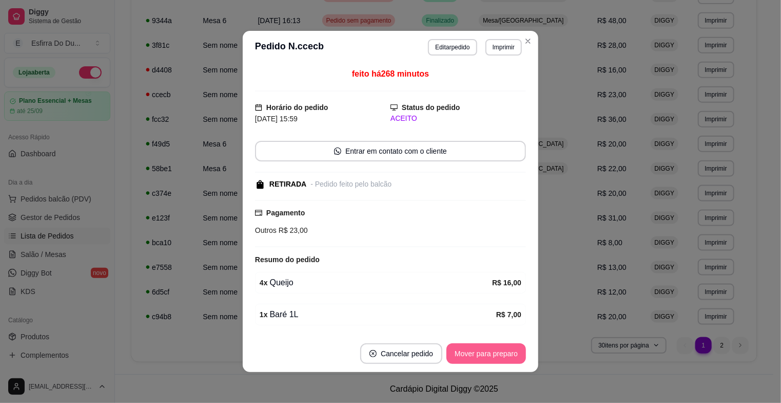
click at [499, 355] on button "Mover para preparo" at bounding box center [487, 353] width 80 height 21
click at [499, 355] on div "Mover para preparo" at bounding box center [479, 353] width 94 height 21
click at [499, 355] on button "Mover para retirada disponível" at bounding box center [469, 353] width 113 height 21
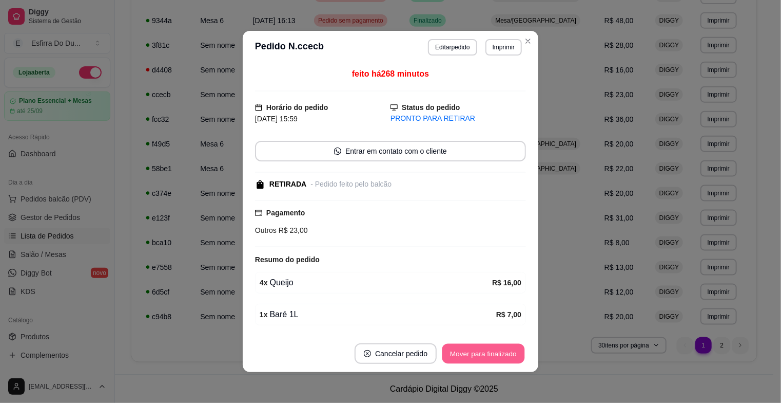
click at [499, 355] on button "Mover para finalizado" at bounding box center [484, 354] width 83 height 20
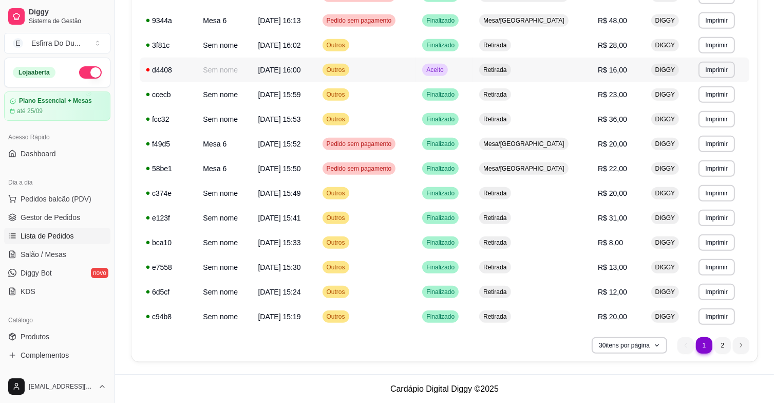
click at [445, 72] on span "Aceito" at bounding box center [434, 70] width 21 height 8
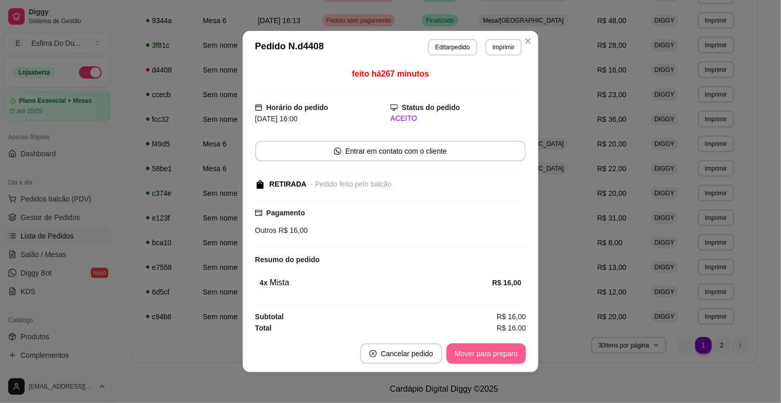
click at [495, 350] on button "Mover para preparo" at bounding box center [487, 353] width 80 height 21
click at [495, 350] on div "Mover para preparo" at bounding box center [479, 353] width 94 height 21
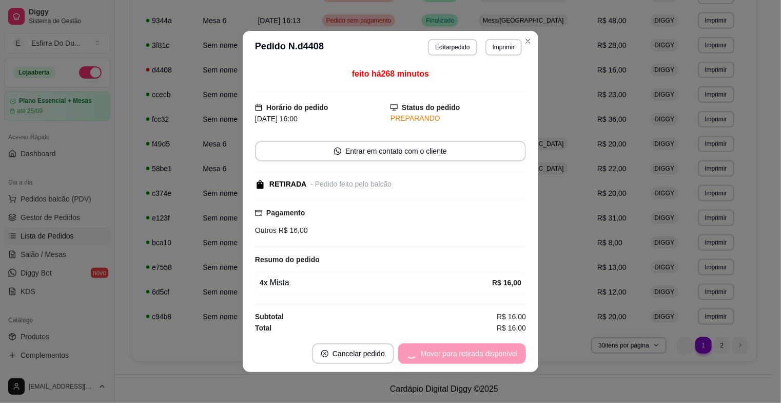
click at [495, 350] on div "Mover para retirada disponível" at bounding box center [462, 353] width 128 height 21
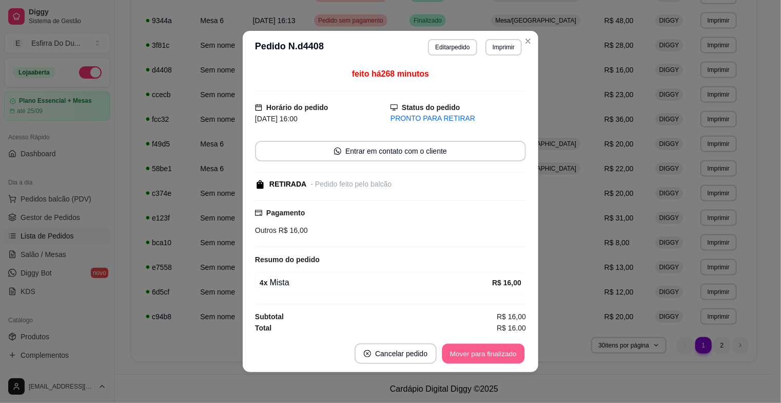
click at [487, 353] on button "Mover para finalizado" at bounding box center [484, 354] width 83 height 20
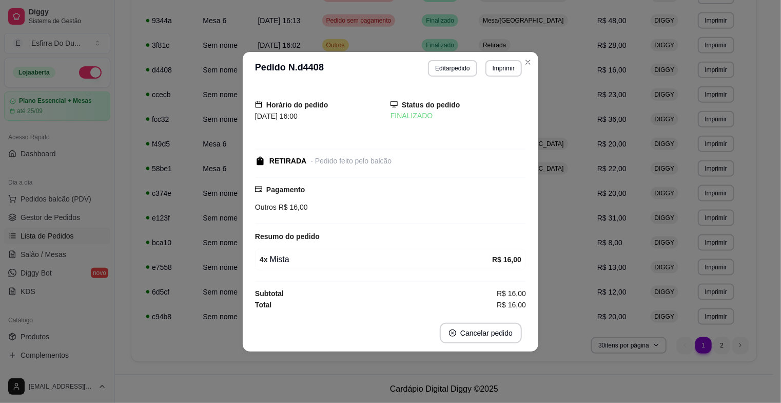
click at [499, 311] on div "Horário do pedido [DATE] 16:00 Status do pedido FINALIZADO RETIRADA - Pedido fe…" at bounding box center [391, 200] width 296 height 230
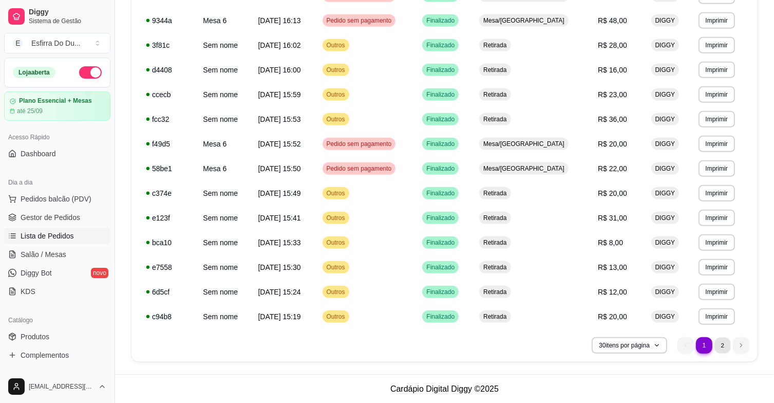
click at [717, 347] on li "2" at bounding box center [722, 345] width 16 height 16
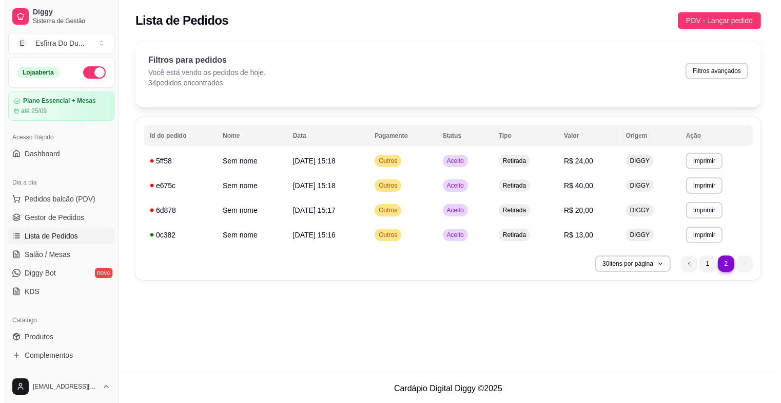
scroll to position [0, 0]
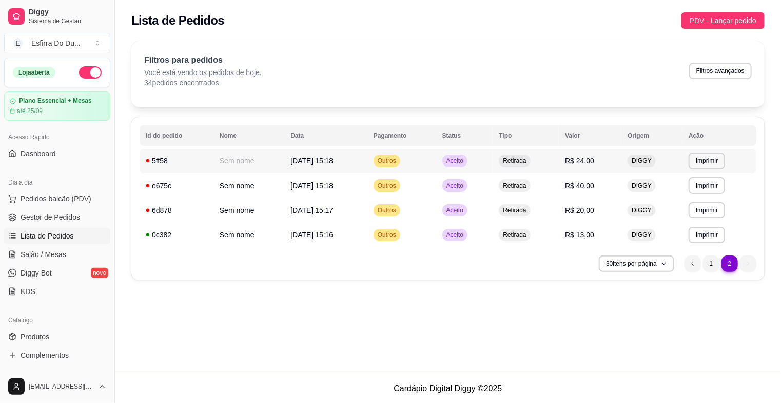
click at [468, 164] on div "Aceito" at bounding box center [455, 161] width 25 height 12
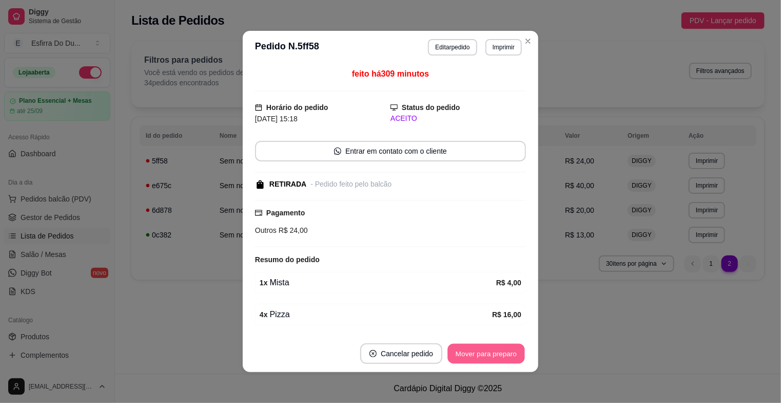
click at [479, 355] on button "Mover para preparo" at bounding box center [486, 354] width 77 height 20
click at [479, 355] on div "Mover para preparo" at bounding box center [479, 353] width 94 height 21
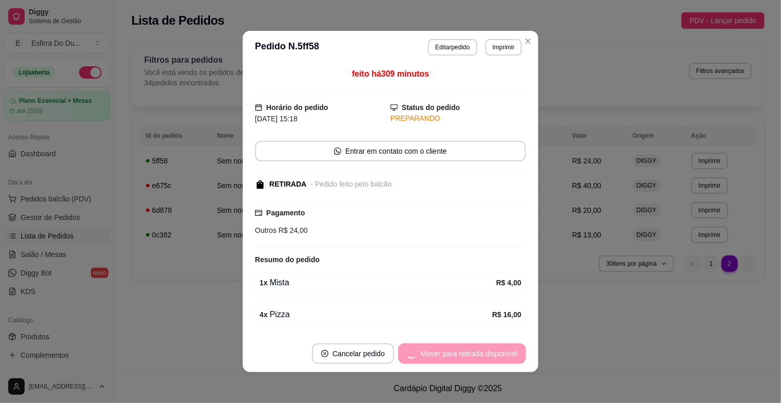
click at [479, 355] on div "Mover para retirada disponível" at bounding box center [462, 353] width 128 height 21
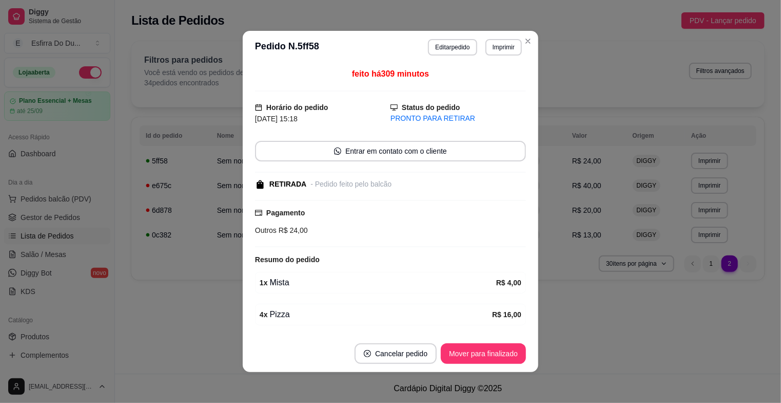
click at [479, 355] on button "Mover para finalizado" at bounding box center [483, 353] width 85 height 21
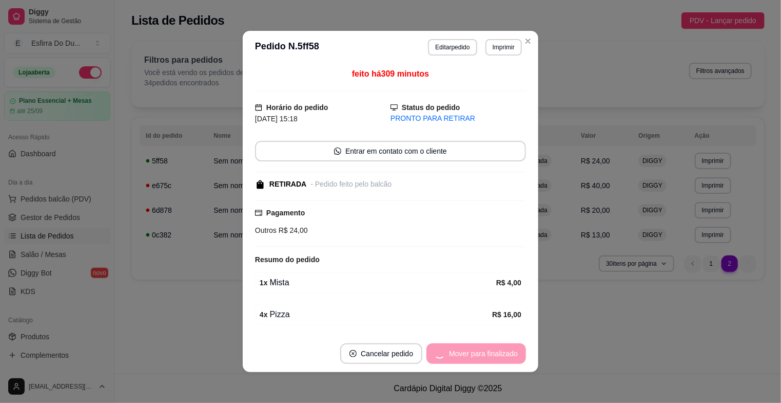
click at [479, 355] on div "Mover para finalizado" at bounding box center [477, 353] width 100 height 21
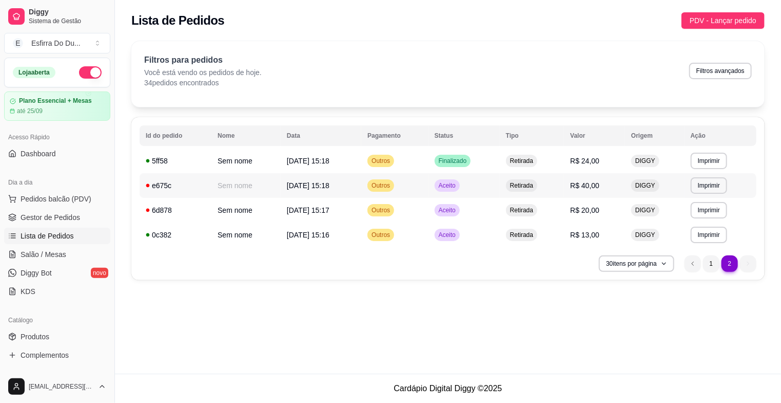
click at [446, 193] on td "Aceito" at bounding box center [464, 185] width 71 height 25
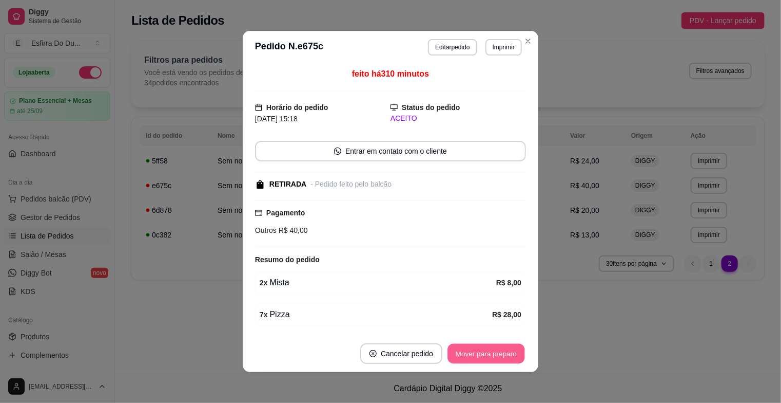
click at [475, 355] on button "Mover para preparo" at bounding box center [486, 354] width 77 height 20
click at [475, 355] on div "Mover para preparo" at bounding box center [479, 353] width 94 height 21
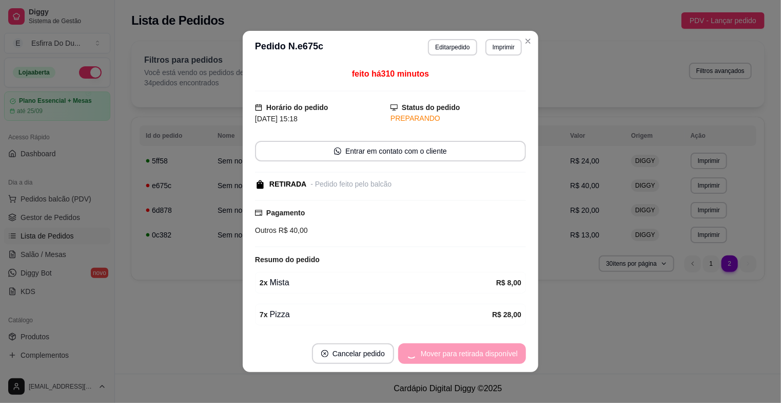
click at [475, 355] on div "Mover para retirada disponível" at bounding box center [462, 353] width 128 height 21
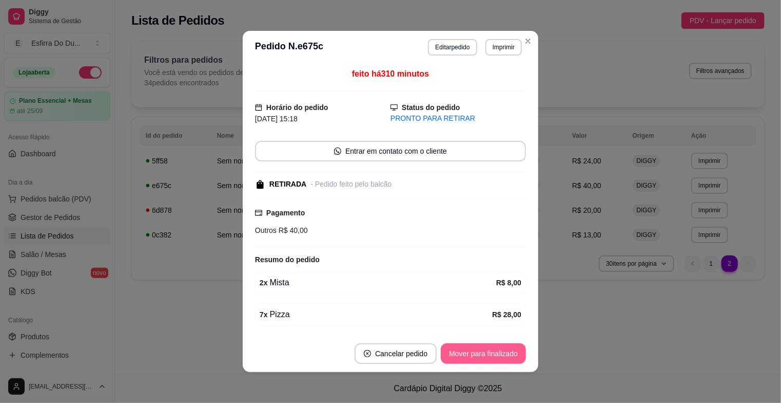
click at [475, 355] on button "Mover para finalizado" at bounding box center [483, 353] width 85 height 21
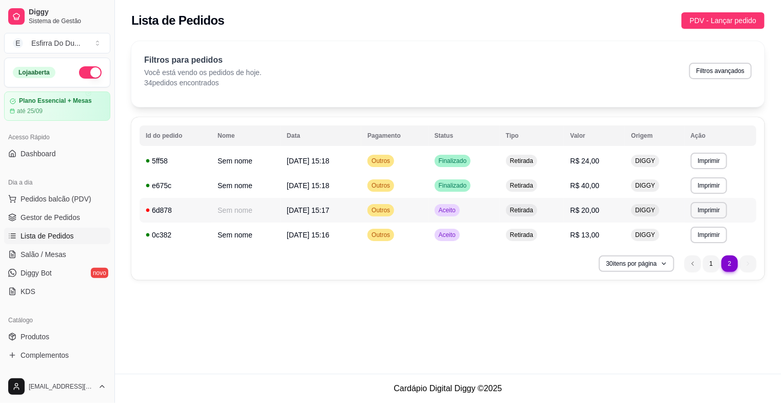
click at [460, 215] on div "Aceito" at bounding box center [447, 210] width 25 height 12
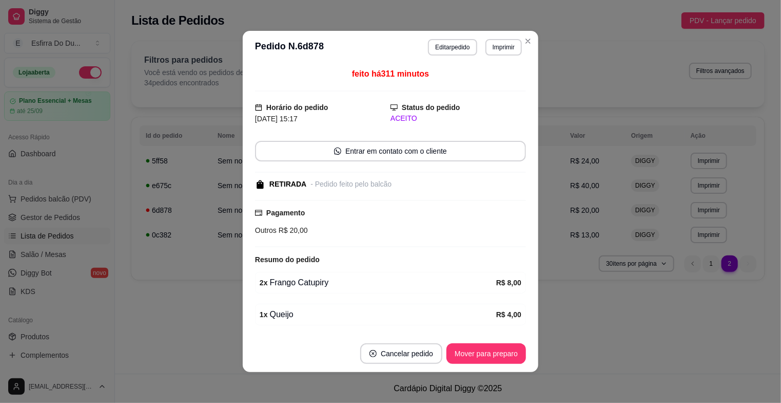
drag, startPoint x: 478, startPoint y: 333, endPoint x: 476, endPoint y: 344, distance: 10.8
click at [476, 343] on section "**********" at bounding box center [391, 201] width 296 height 341
click at [476, 344] on button "Mover para preparo" at bounding box center [487, 353] width 80 height 21
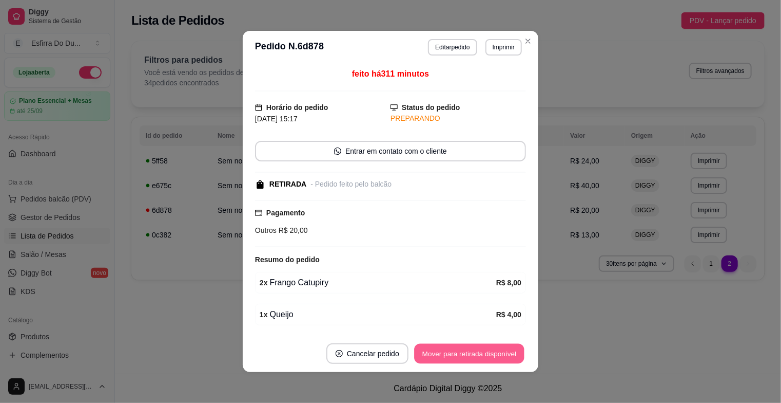
click at [476, 344] on button "Mover para retirada disponível" at bounding box center [469, 354] width 110 height 20
click at [476, 344] on div "Mover para retirada disponível" at bounding box center [462, 353] width 128 height 21
click at [476, 344] on button "Mover para finalizado" at bounding box center [484, 354] width 83 height 20
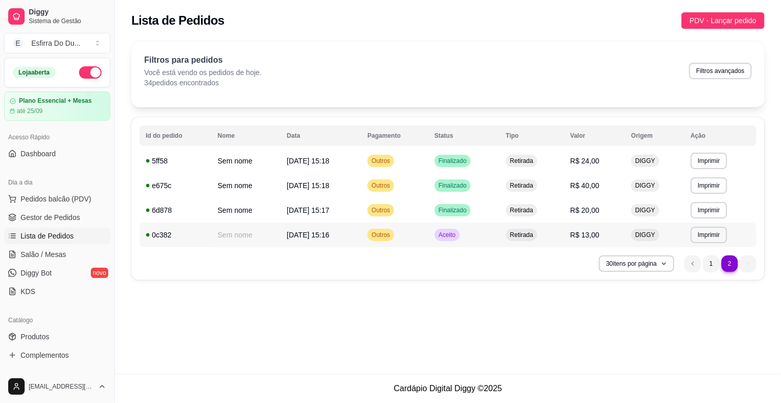
click at [455, 228] on div "Aceito" at bounding box center [447, 234] width 25 height 12
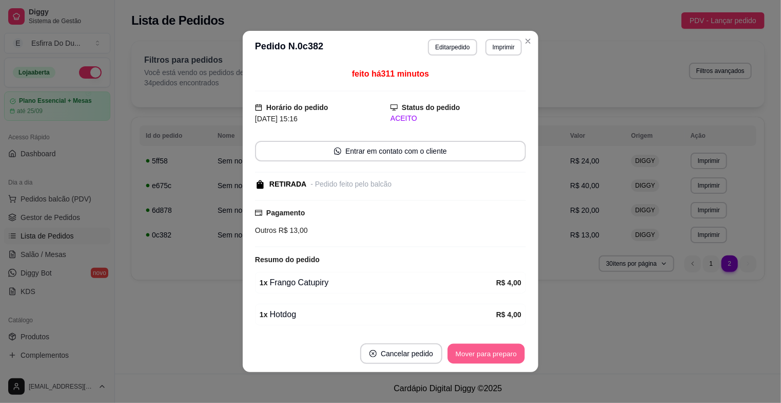
click at [504, 358] on button "Mover para preparo" at bounding box center [486, 354] width 77 height 20
click at [504, 358] on div "Mover para preparo" at bounding box center [479, 353] width 94 height 21
click at [504, 358] on button "Mover para retirada disponível" at bounding box center [469, 354] width 110 height 20
click at [516, 352] on button "Mover para finalizado" at bounding box center [484, 354] width 83 height 20
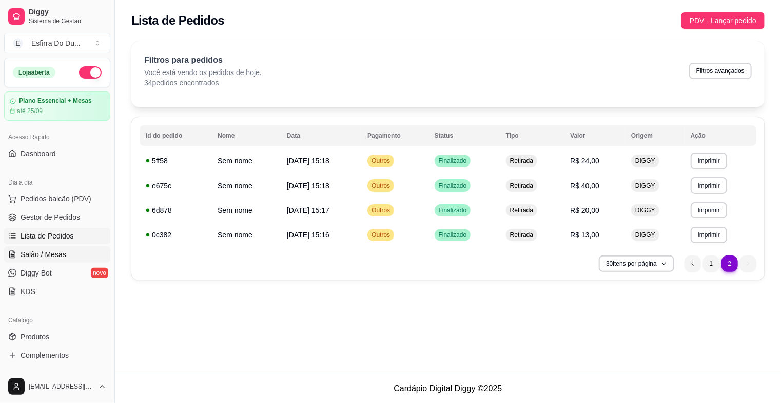
click at [46, 256] on span "Salão / Mesas" at bounding box center [44, 254] width 46 height 10
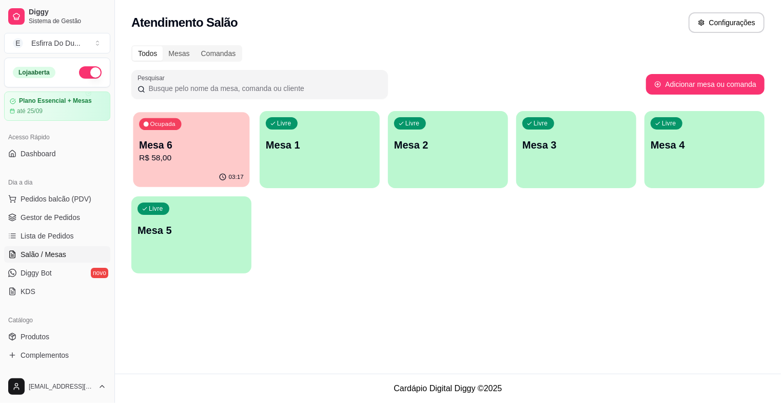
click at [184, 159] on p "R$ 58,00" at bounding box center [191, 158] width 105 height 12
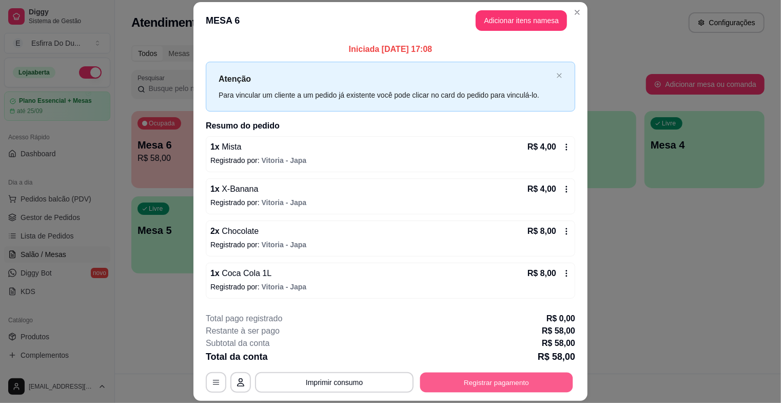
click at [476, 374] on button "Registrar pagamento" at bounding box center [497, 382] width 153 height 20
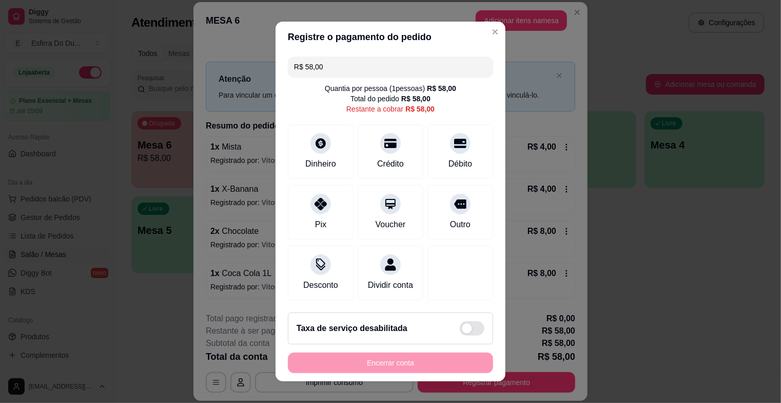
drag, startPoint x: 310, startPoint y: 218, endPoint x: 347, endPoint y: 292, distance: 82.7
click at [315, 221] on div "Pix" at bounding box center [320, 224] width 11 height 12
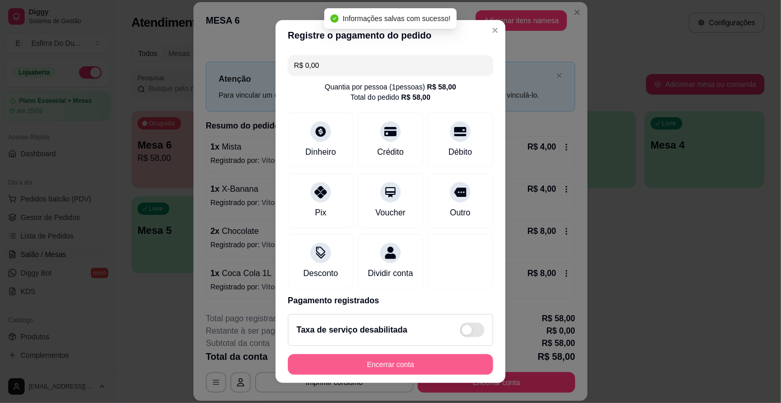
type input "R$ 0,00"
click at [388, 360] on button "Encerrar conta" at bounding box center [390, 364] width 199 height 20
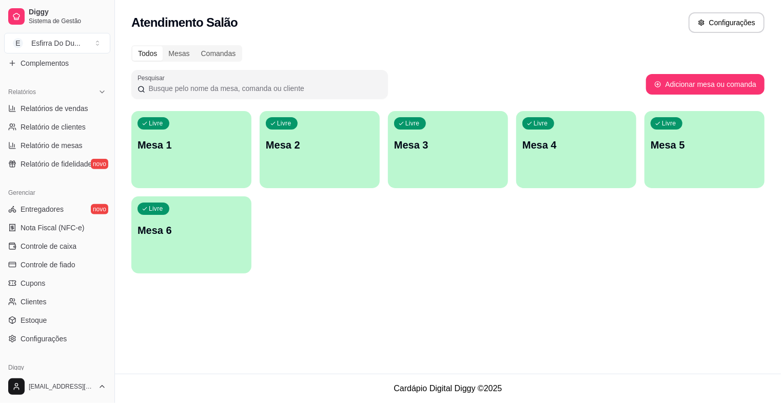
scroll to position [336, 0]
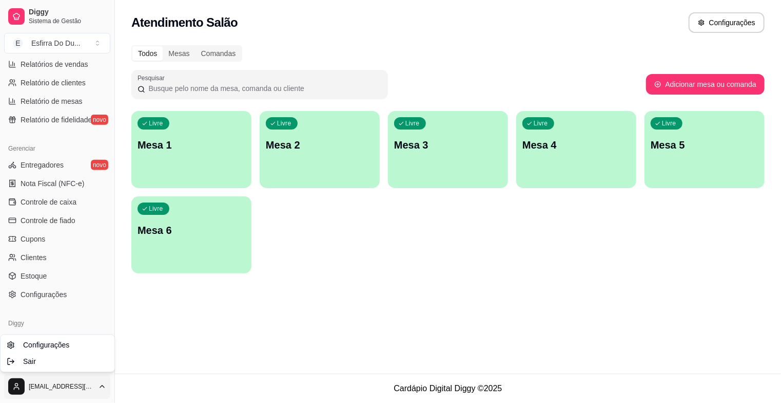
click at [20, 380] on html "Diggy Sistema de Gestão E Esfirra Do Du ... Loja aberta Plano Essencial + Mesas…" at bounding box center [390, 201] width 781 height 403
